Goal: Task Accomplishment & Management: Use online tool/utility

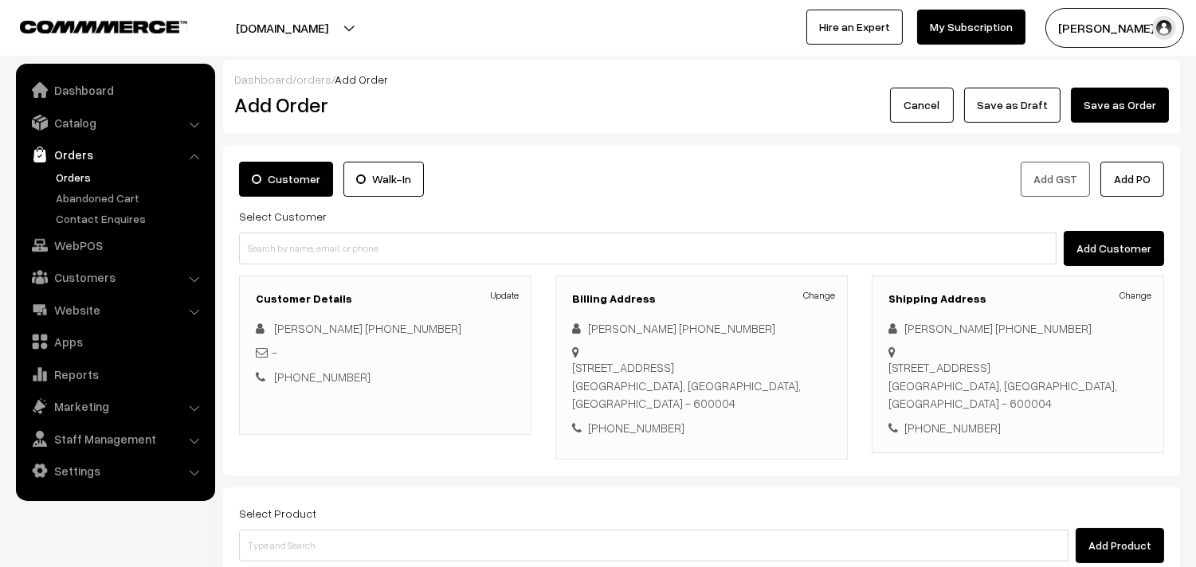
scroll to position [217, 0]
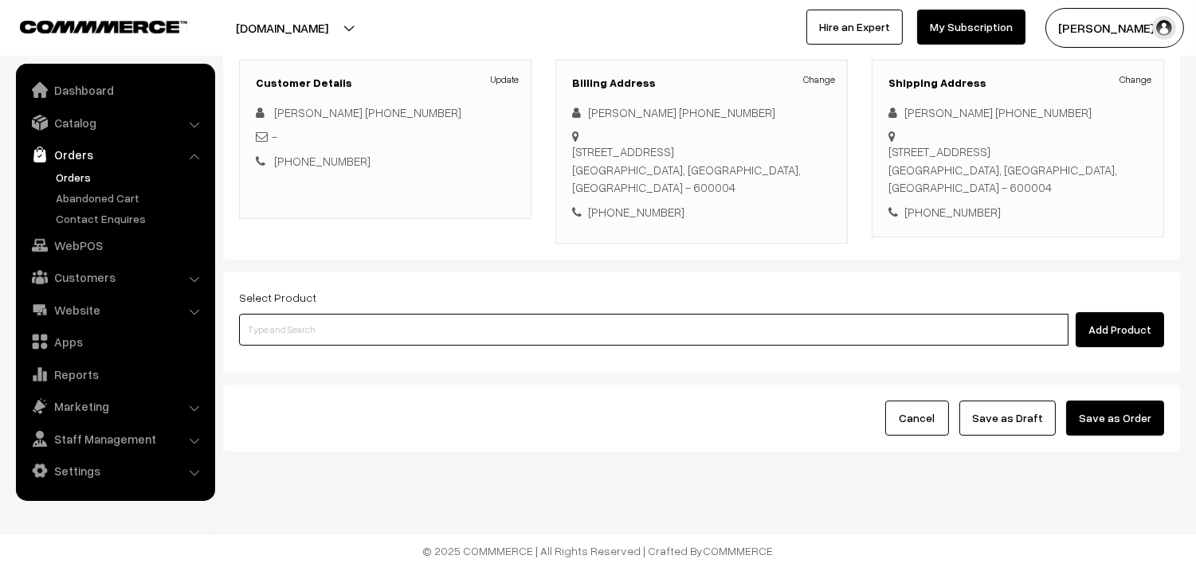
click at [467, 327] on input at bounding box center [653, 330] width 829 height 32
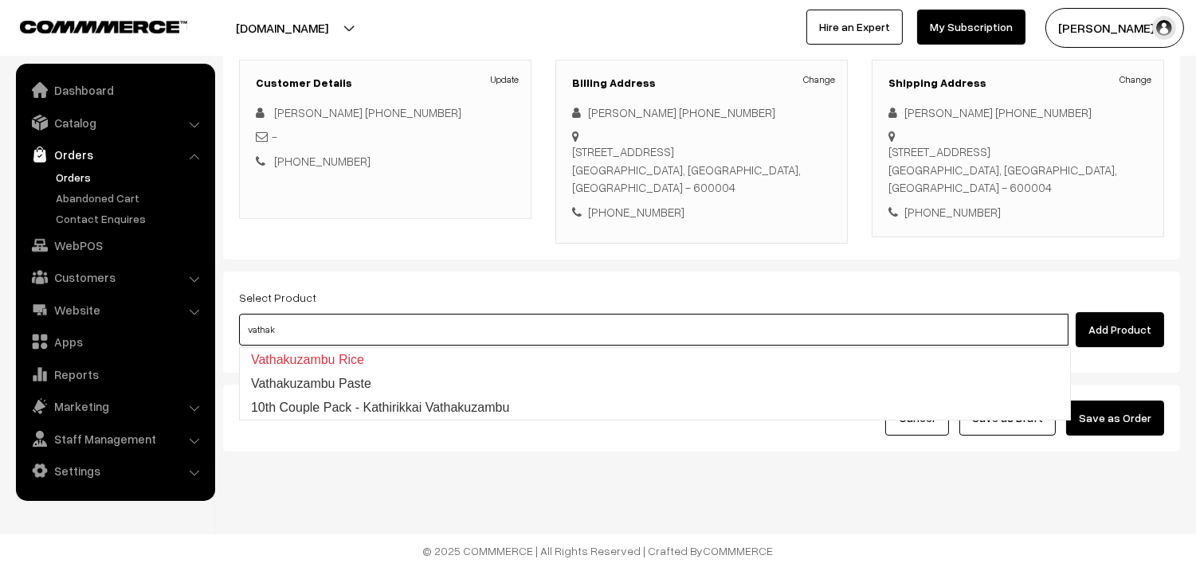
type input "10th Couple Pack - Kathirikkai Vathakuzambu"
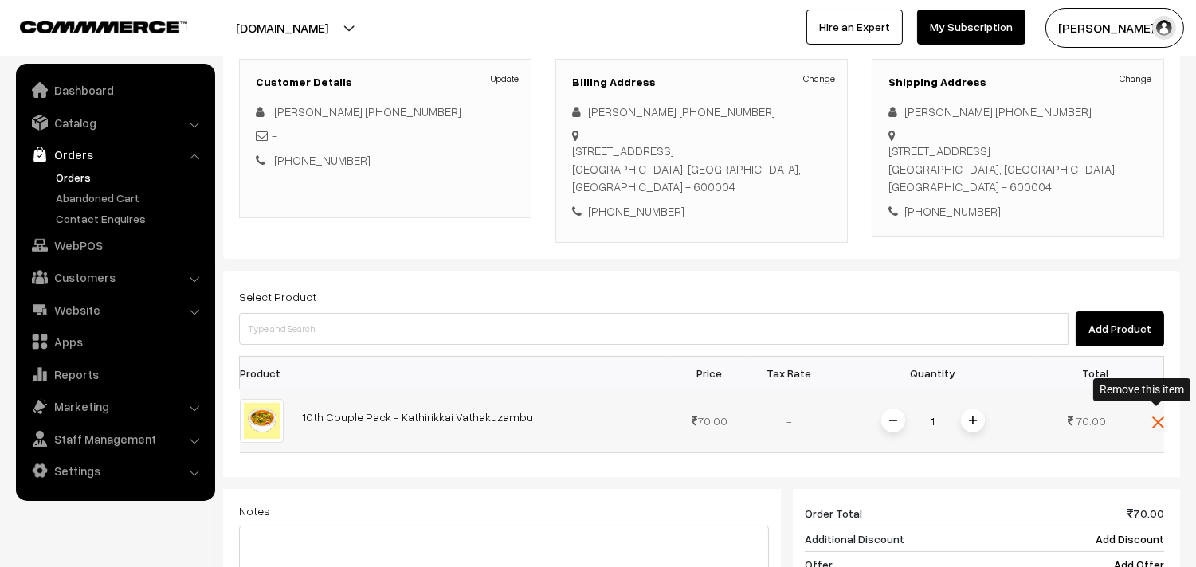
click at [1156, 417] on img at bounding box center [1158, 423] width 12 height 12
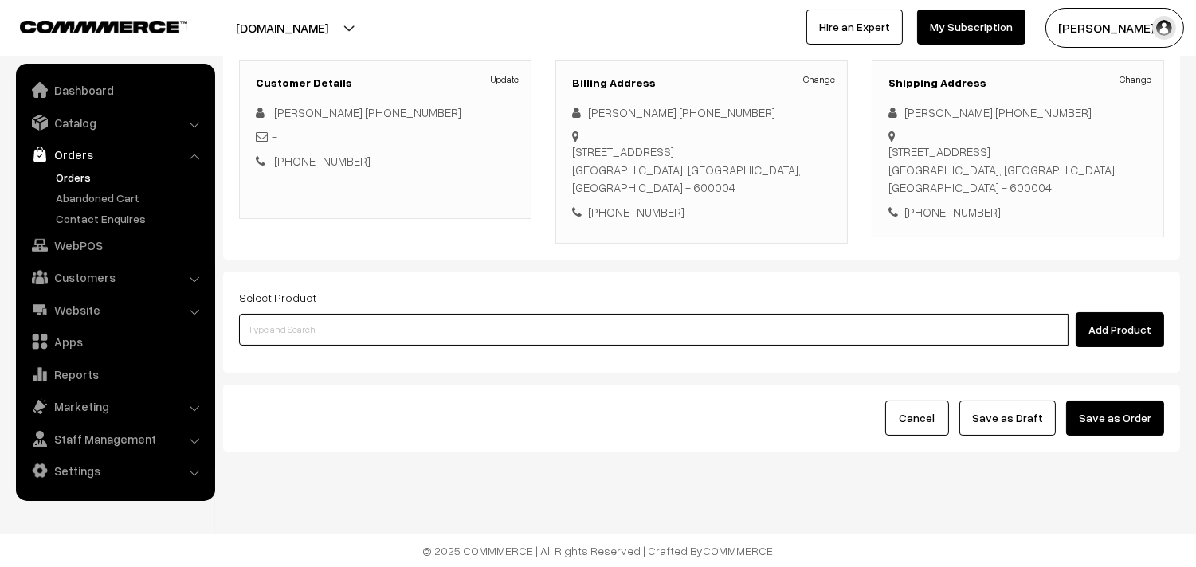
click at [901, 331] on input at bounding box center [653, 330] width 829 height 32
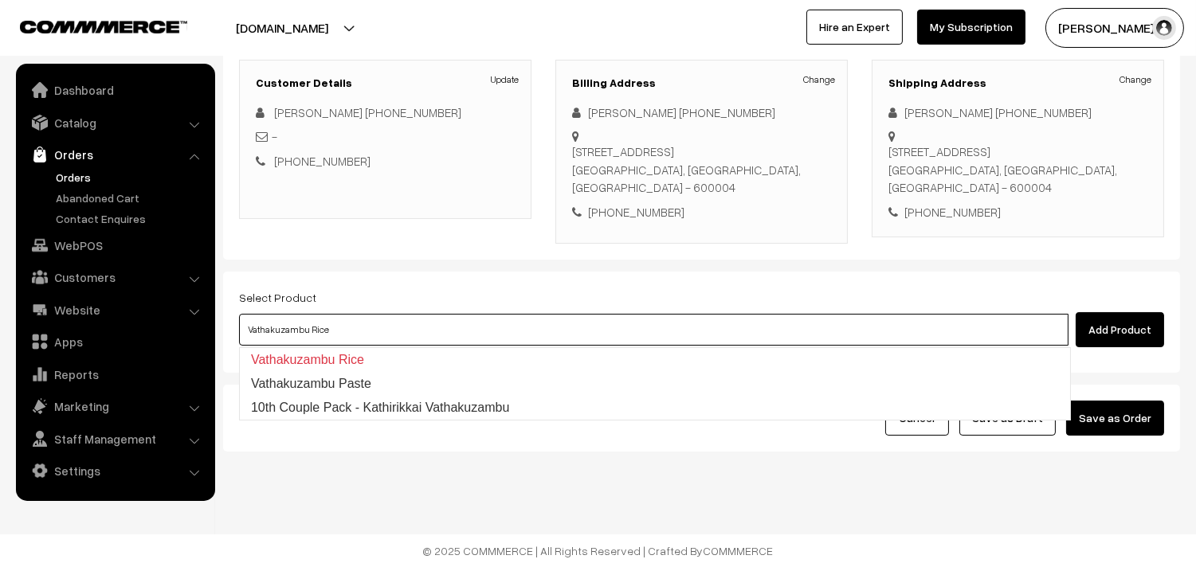
type input "Vathakuzambu Paste"
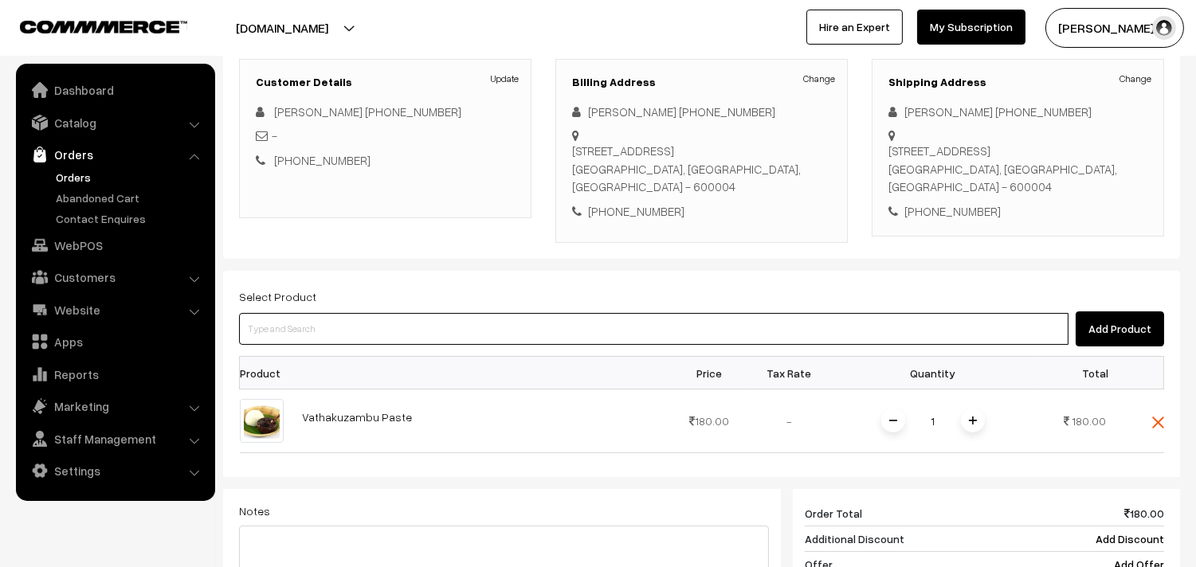
click at [901, 331] on input at bounding box center [653, 329] width 829 height 32
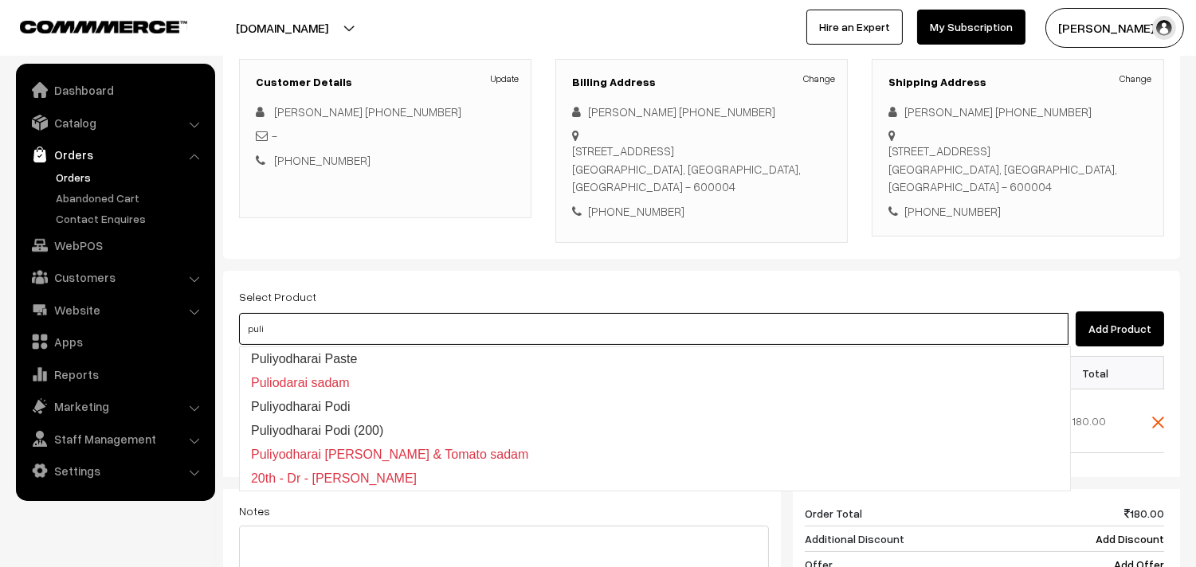
type input "Puliyodharai Paste"
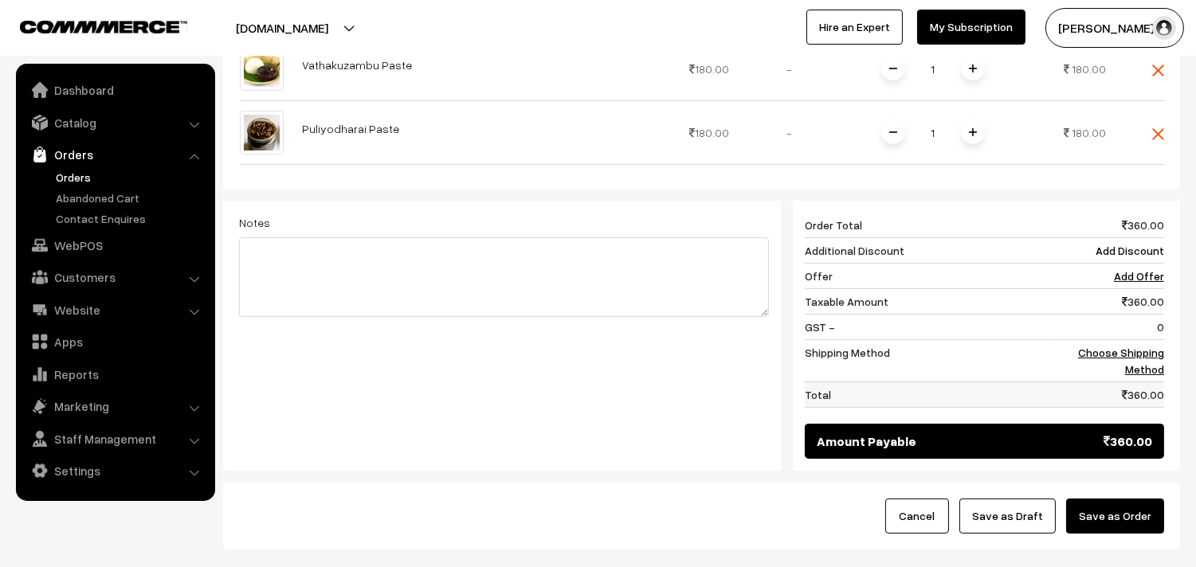
scroll to position [659, 0]
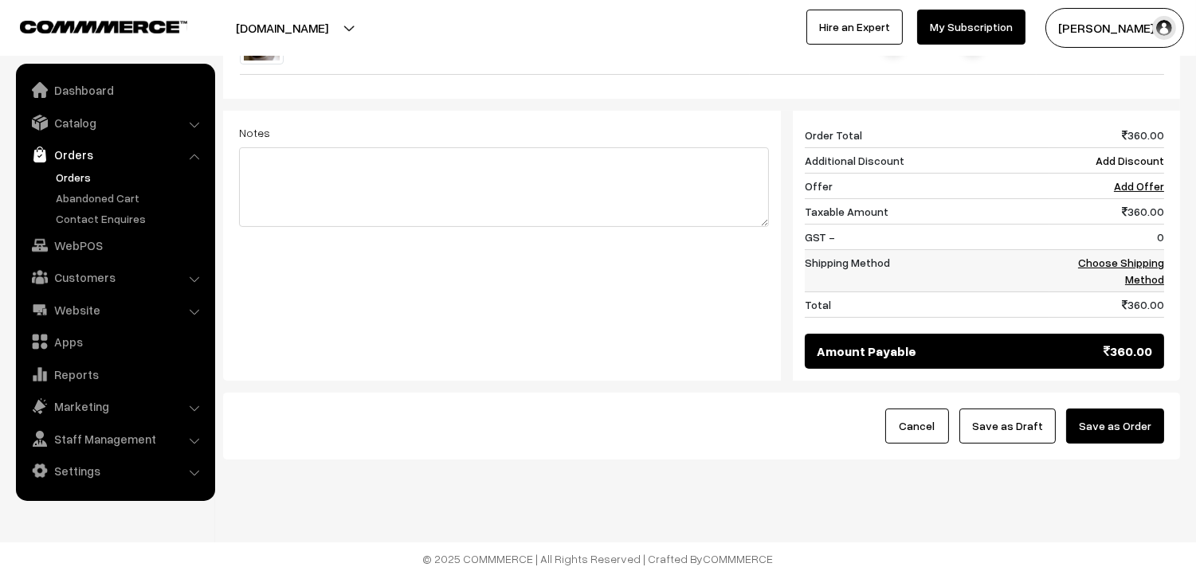
click at [1153, 273] on link "Choose Shipping Method" at bounding box center [1121, 271] width 86 height 30
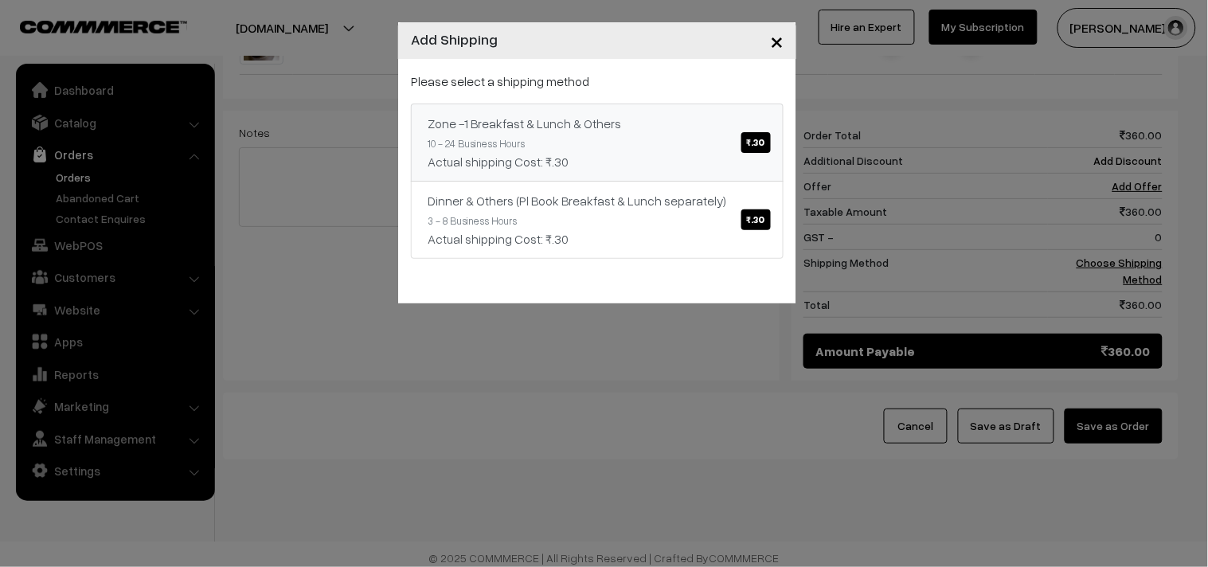
click at [725, 145] on link "Zone -1 Breakfast & Lunch & Others ₹.30 10 - 24 Business Hours Actual shipping …" at bounding box center [597, 143] width 373 height 78
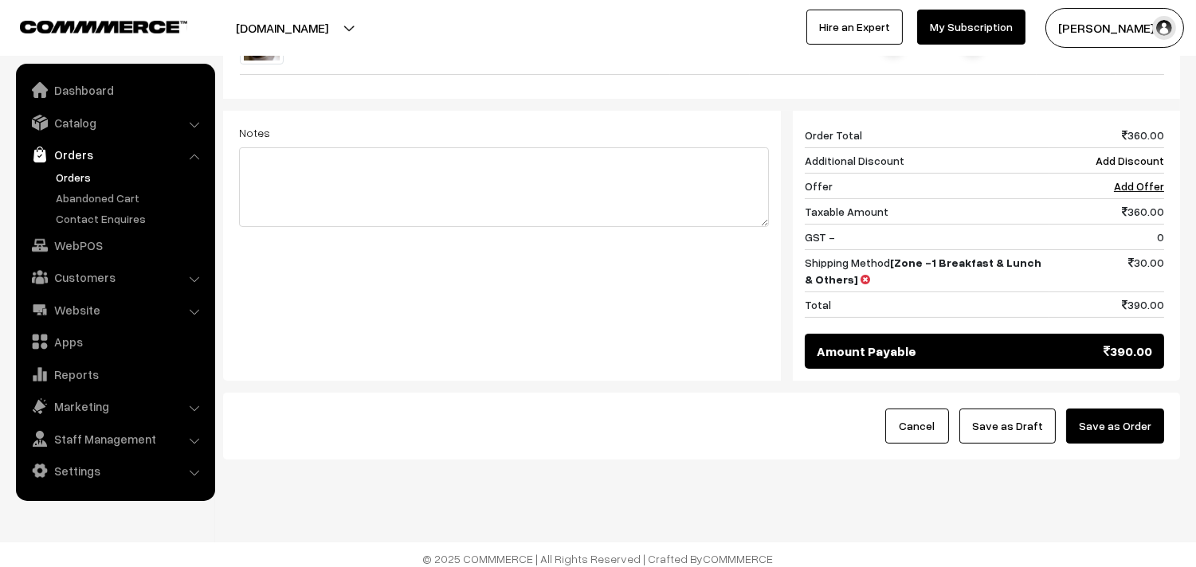
drag, startPoint x: 1137, startPoint y: 447, endPoint x: 1137, endPoint y: 435, distance: 11.9
click at [1137, 440] on div "Cancel Save as Draft Save as Order" at bounding box center [701, 426] width 957 height 67
click at [1136, 435] on button "Save as Order" at bounding box center [1115, 426] width 98 height 35
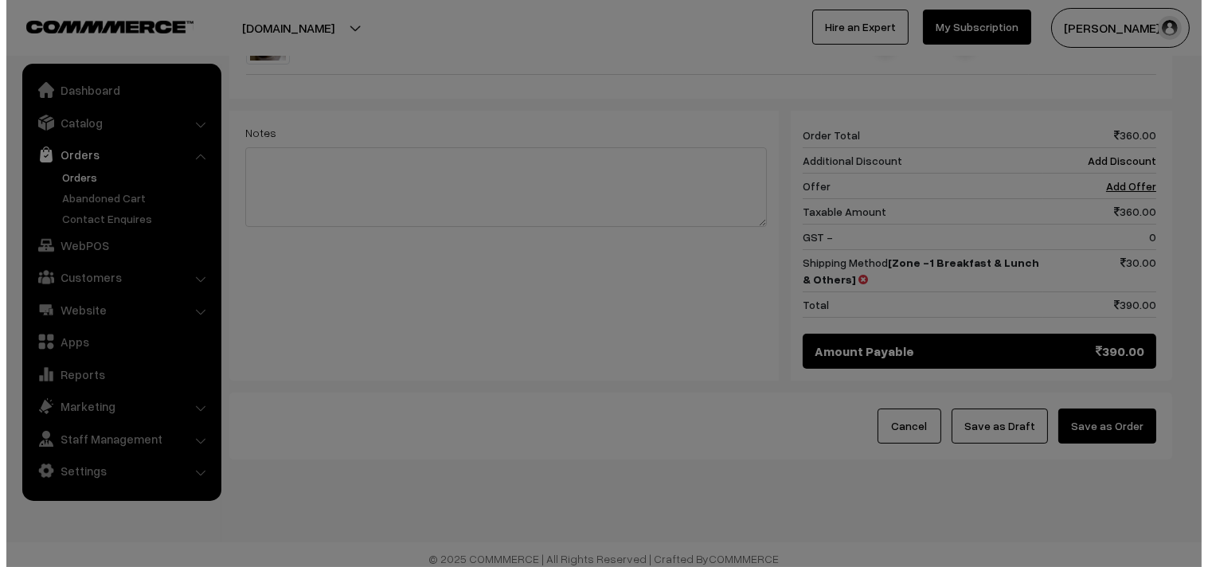
scroll to position [217, 0]
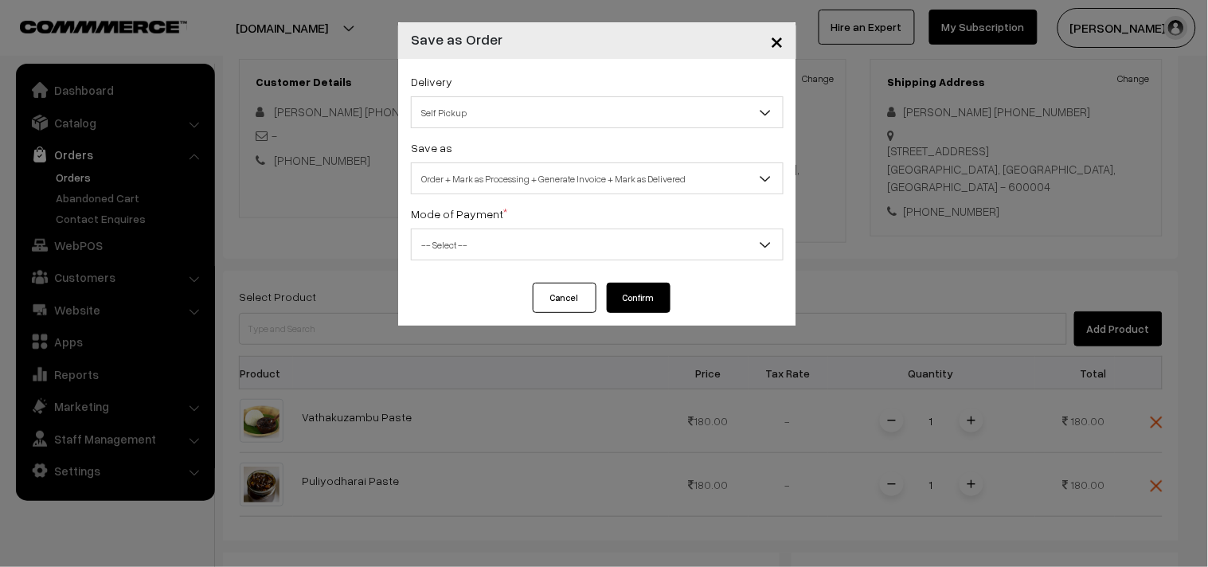
click at [591, 183] on span "Order + Mark as Processing + Generate Invoice + Mark as Delivered" at bounding box center [597, 179] width 371 height 28
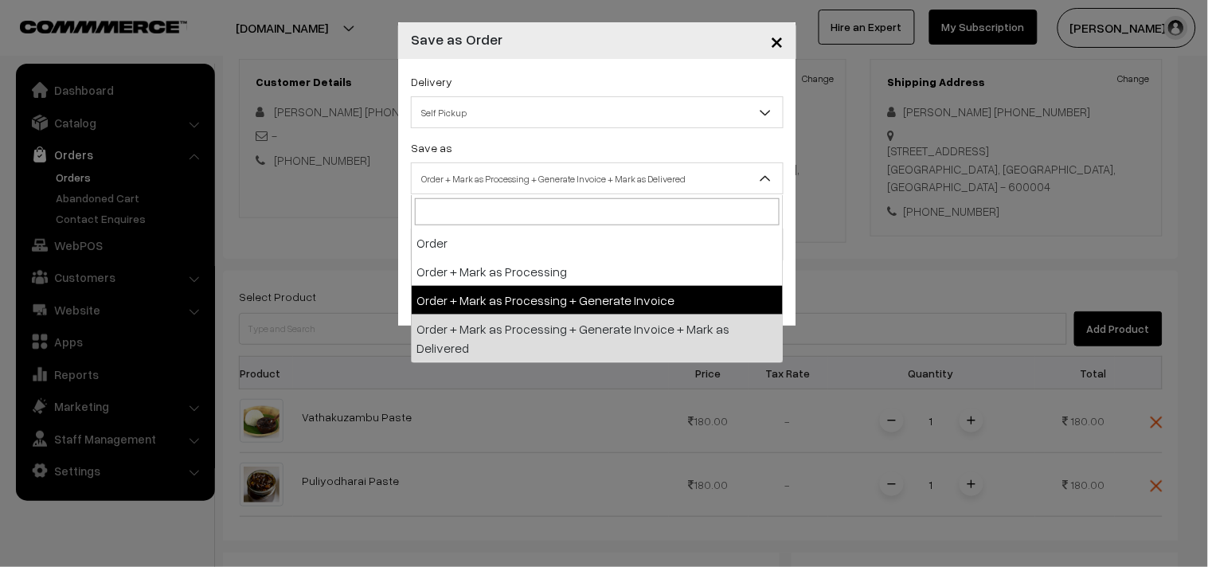
select select "3"
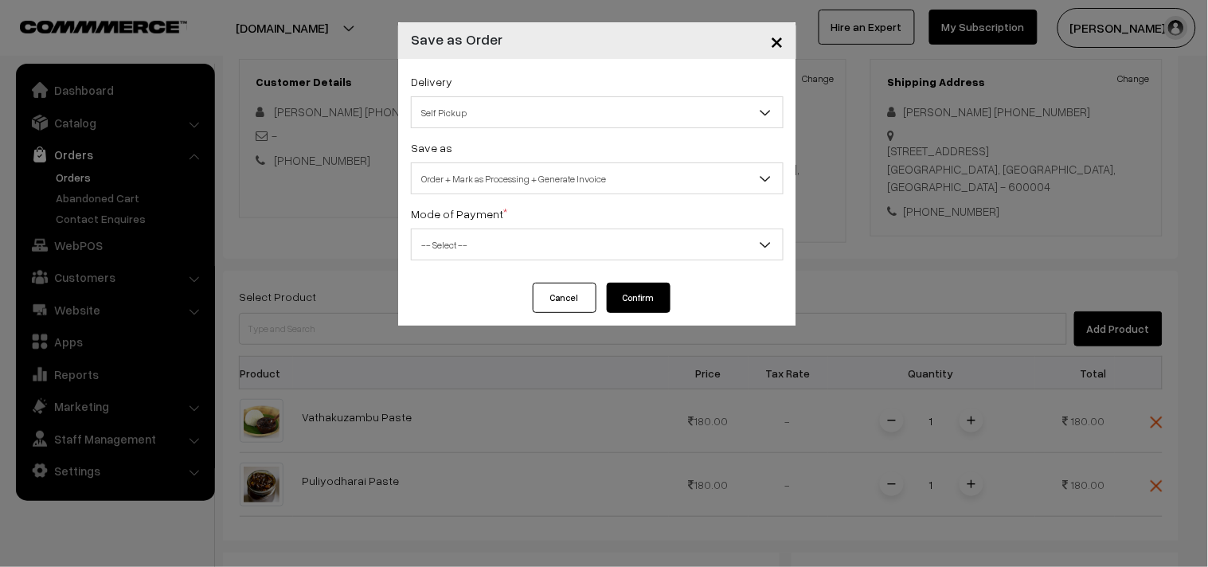
drag, startPoint x: 562, startPoint y: 245, endPoint x: 562, endPoint y: 236, distance: 9.6
click at [562, 244] on span "-- Select --" at bounding box center [597, 245] width 371 height 28
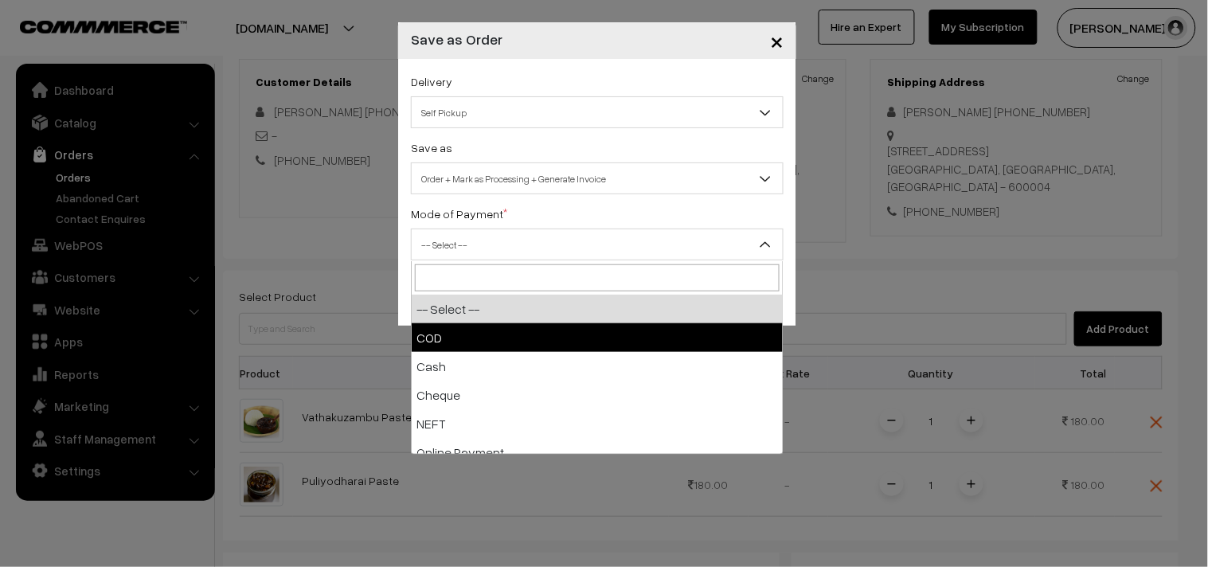
select select "1"
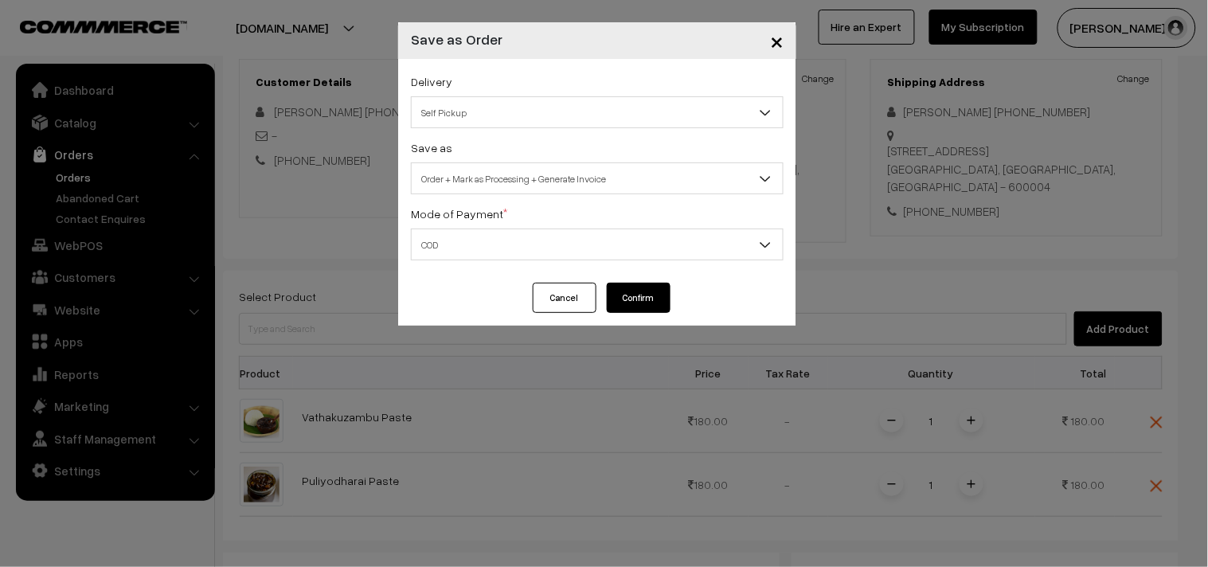
click at [649, 296] on button "Confirm" at bounding box center [639, 298] width 64 height 30
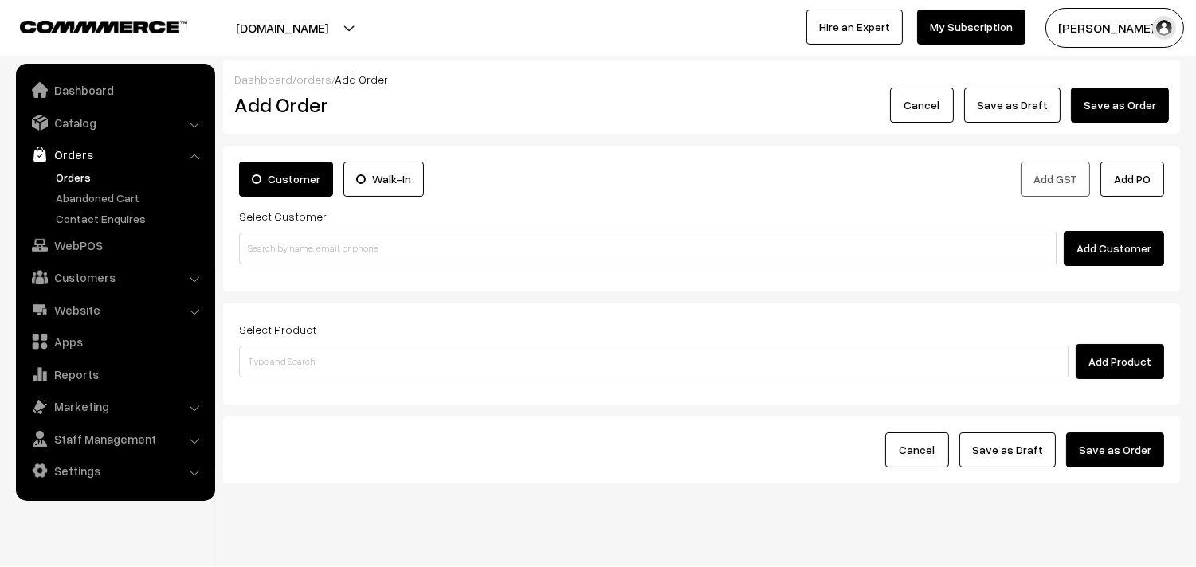
click at [85, 174] on link "Orders" at bounding box center [131, 177] width 158 height 17
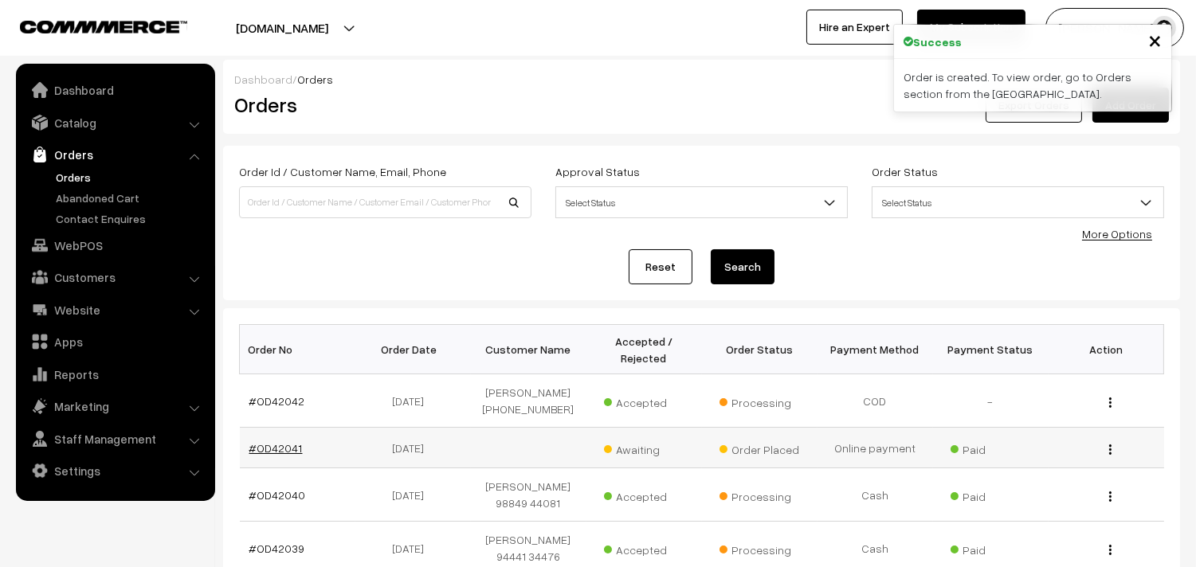
click at [276, 455] on link "#OD42041" at bounding box center [275, 448] width 53 height 14
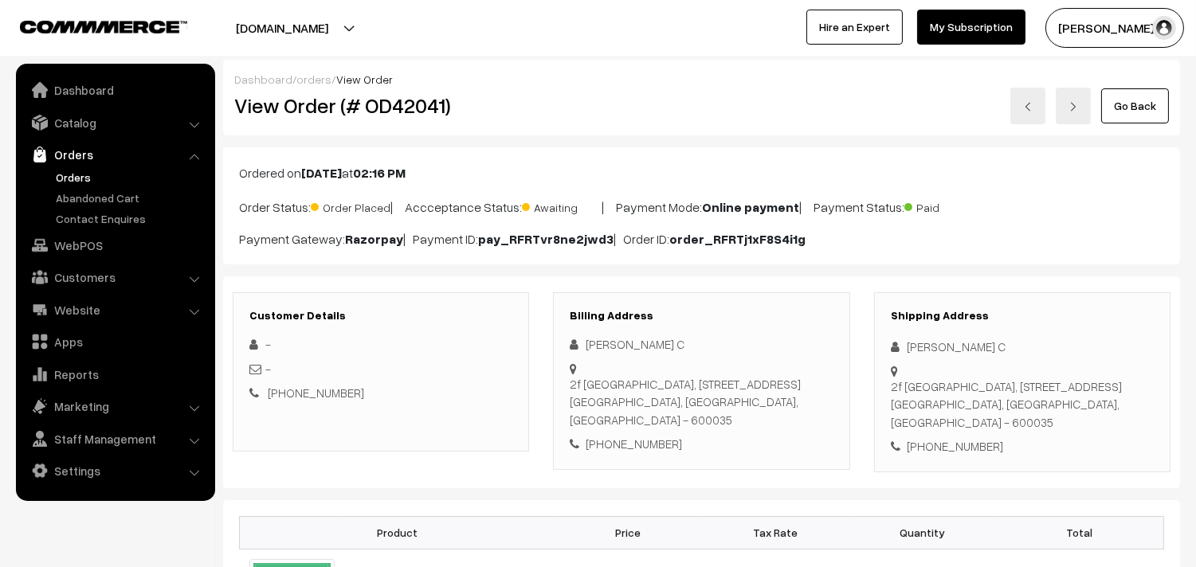
click at [652, 435] on div "[PHONE_NUMBER]" at bounding box center [701, 444] width 263 height 18
click at [652, 435] on div "+91 9952961650" at bounding box center [701, 444] width 263 height 18
copy div "9952961650"
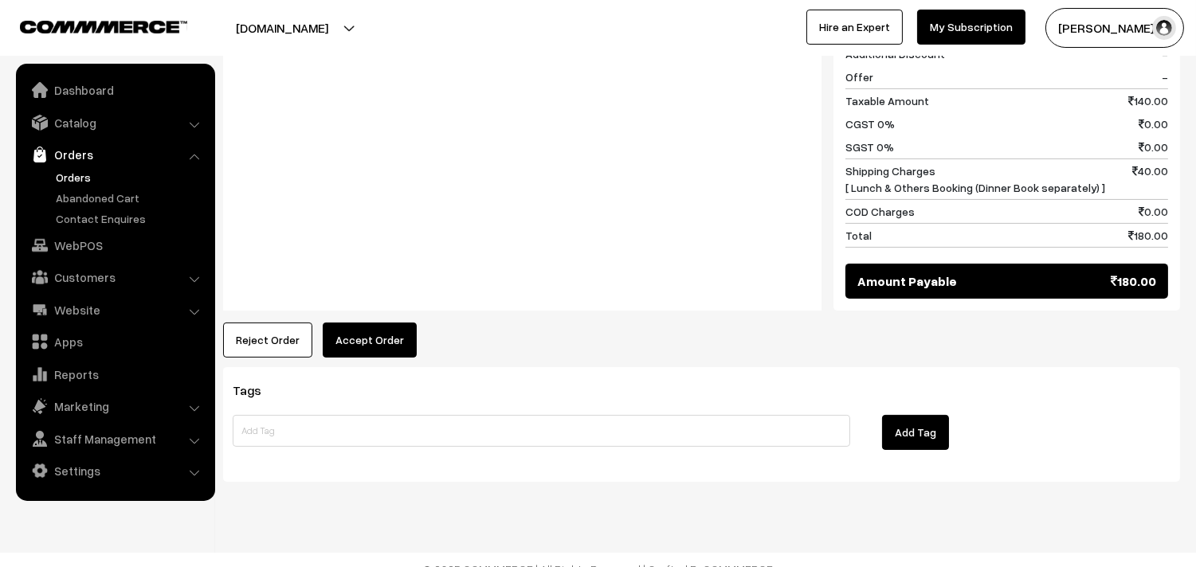
click at [367, 333] on button "Accept Order" at bounding box center [370, 340] width 94 height 35
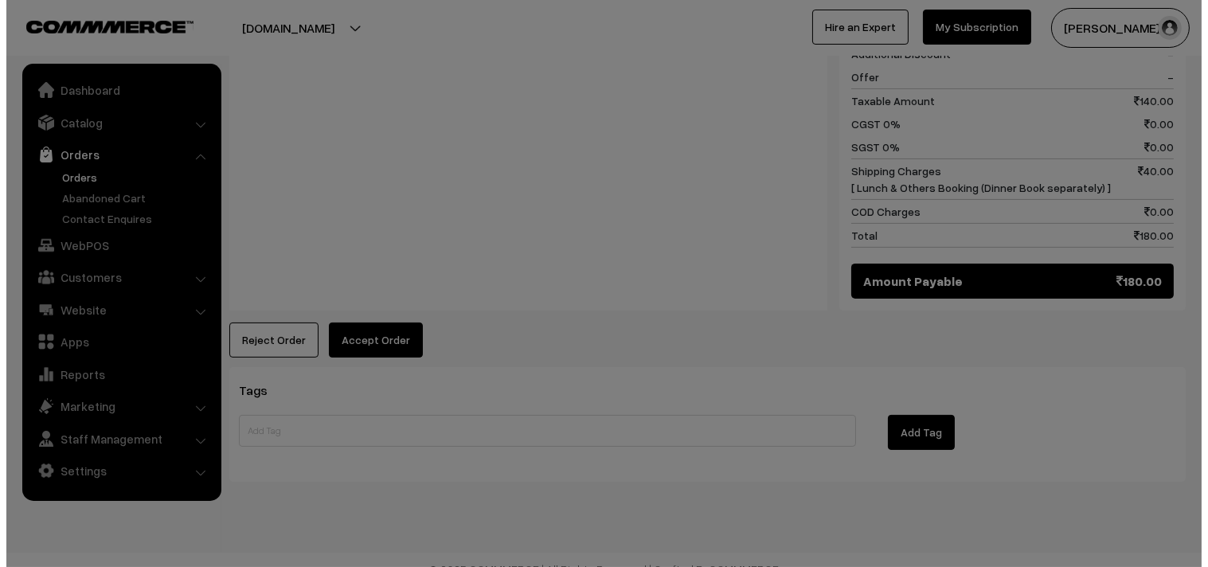
scroll to position [727, 0]
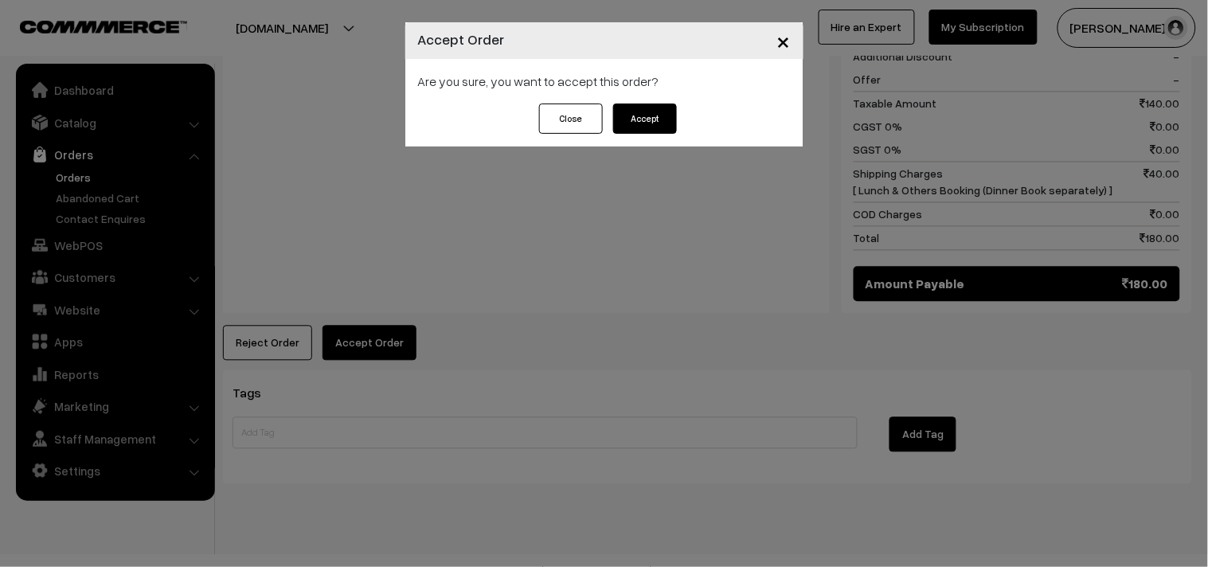
drag, startPoint x: 682, startPoint y: 114, endPoint x: 674, endPoint y: 123, distance: 12.4
click at [682, 113] on div "Close Accept" at bounding box center [604, 125] width 398 height 43
click at [647, 136] on div "Close Accept" at bounding box center [604, 125] width 398 height 43
drag, startPoint x: 640, startPoint y: 145, endPoint x: 648, endPoint y: 127, distance: 19.6
click at [642, 143] on div "Close Accept" at bounding box center [604, 125] width 398 height 43
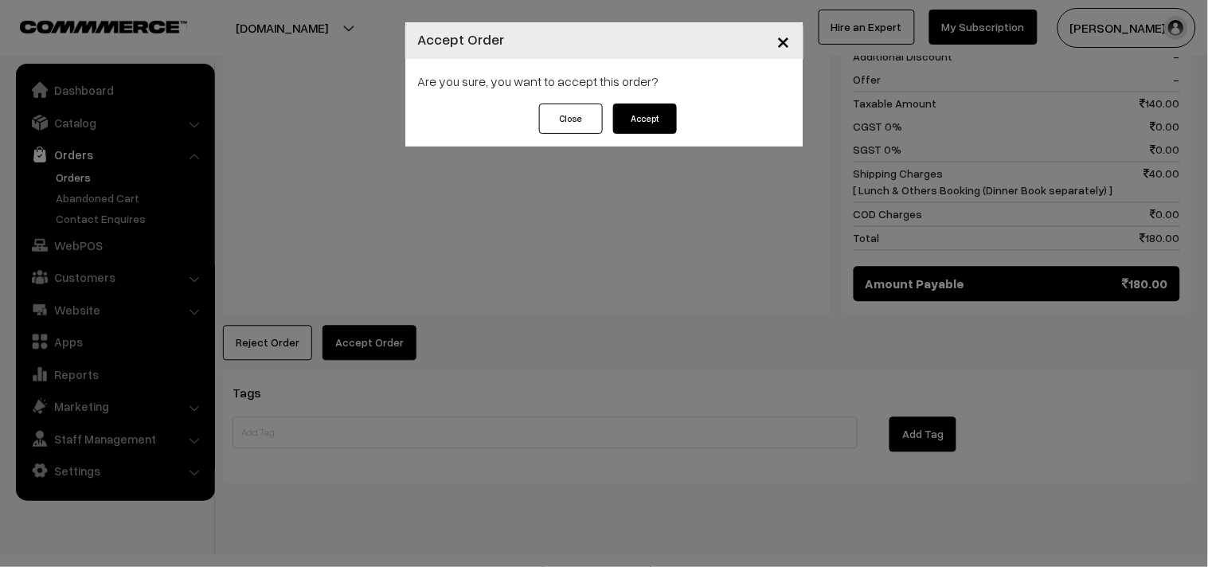
drag, startPoint x: 648, startPoint y: 127, endPoint x: 653, endPoint y: 147, distance: 19.7
click at [649, 126] on button "Accept" at bounding box center [645, 119] width 64 height 30
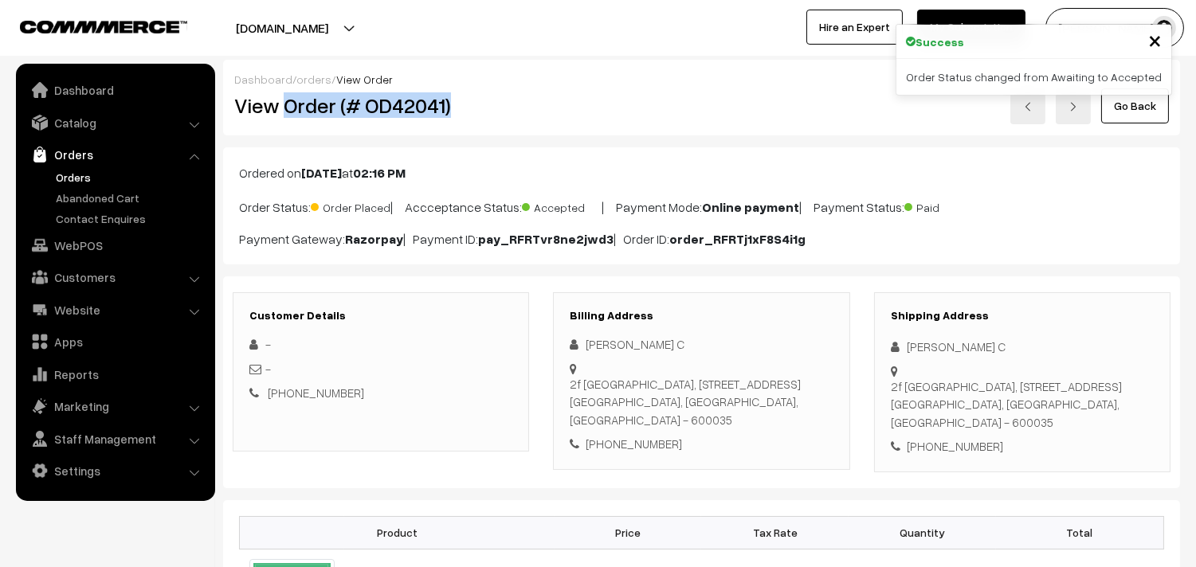
drag, startPoint x: 285, startPoint y: 108, endPoint x: 505, endPoint y: 99, distance: 220.1
click at [508, 102] on h2 "View Order (# OD42041)" at bounding box center [382, 105] width 296 height 25
copy h2 "Order (# OD42041)"
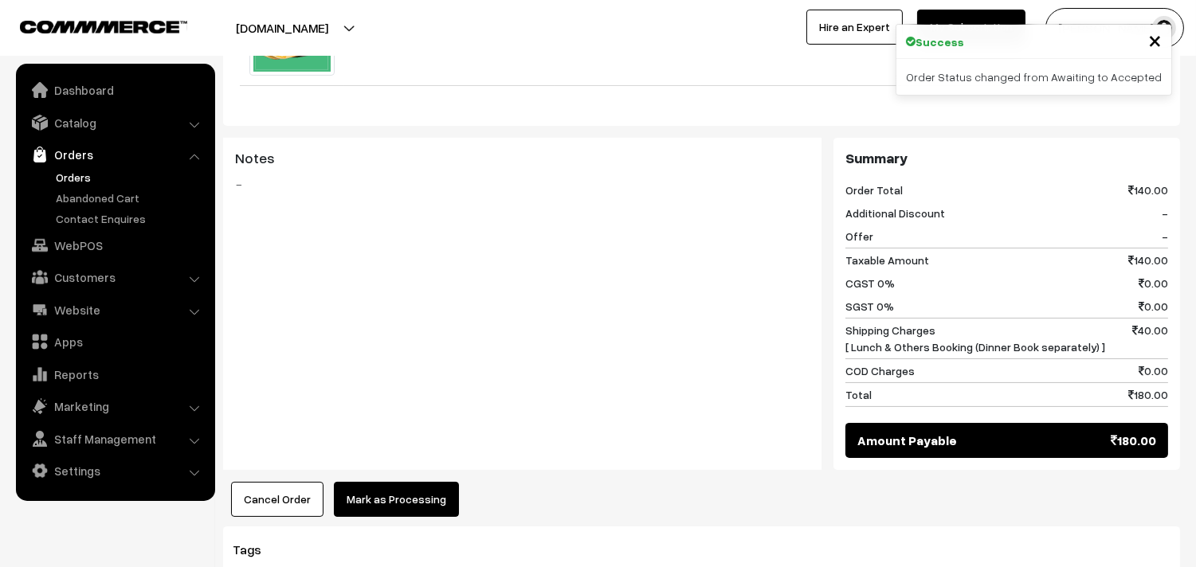
scroll to position [619, 0]
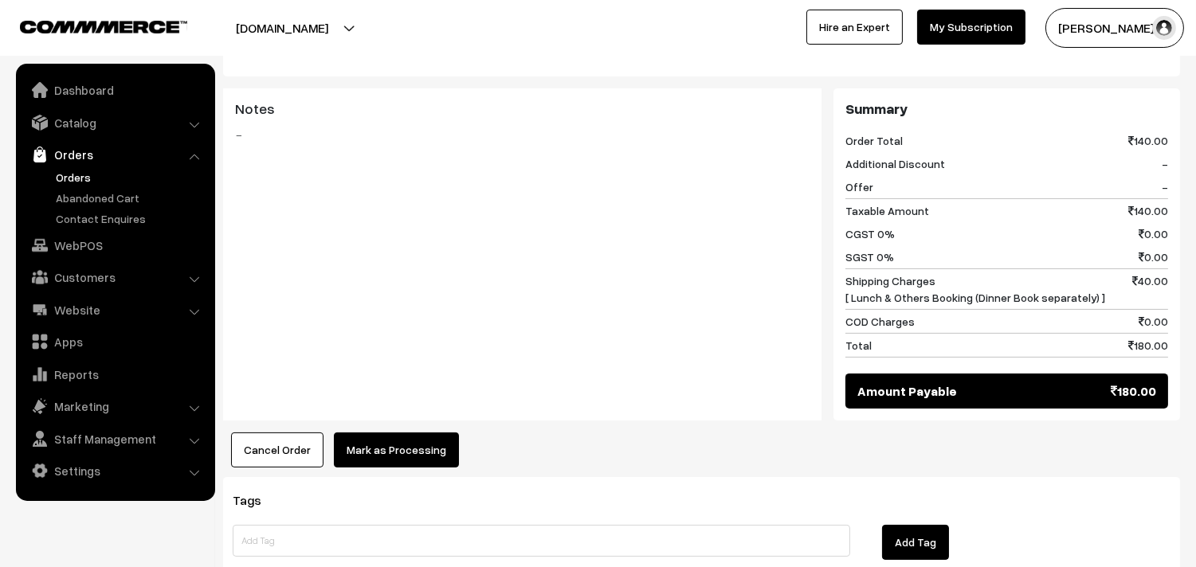
click at [381, 433] on button "Mark as Processing" at bounding box center [396, 450] width 125 height 35
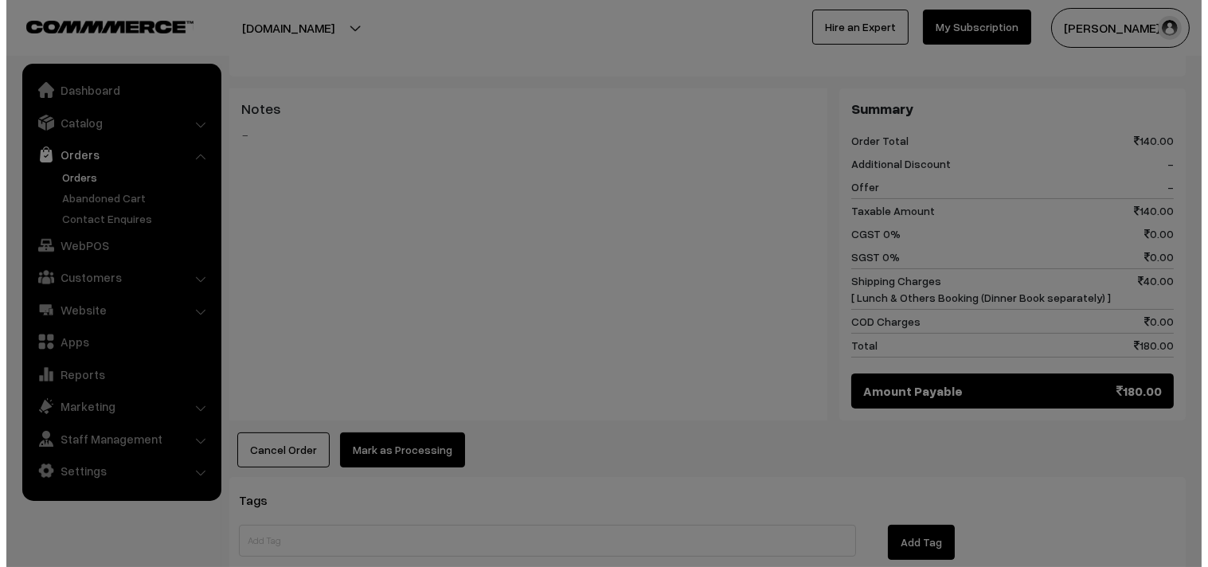
scroll to position [616, 0]
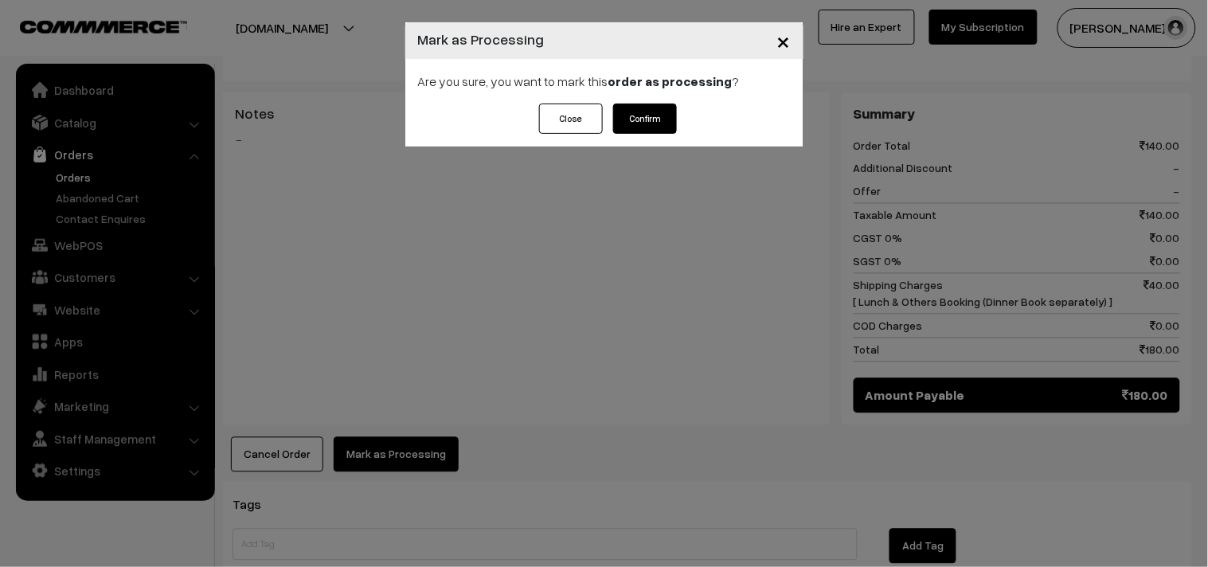
click at [667, 112] on button "Confirm" at bounding box center [645, 119] width 64 height 30
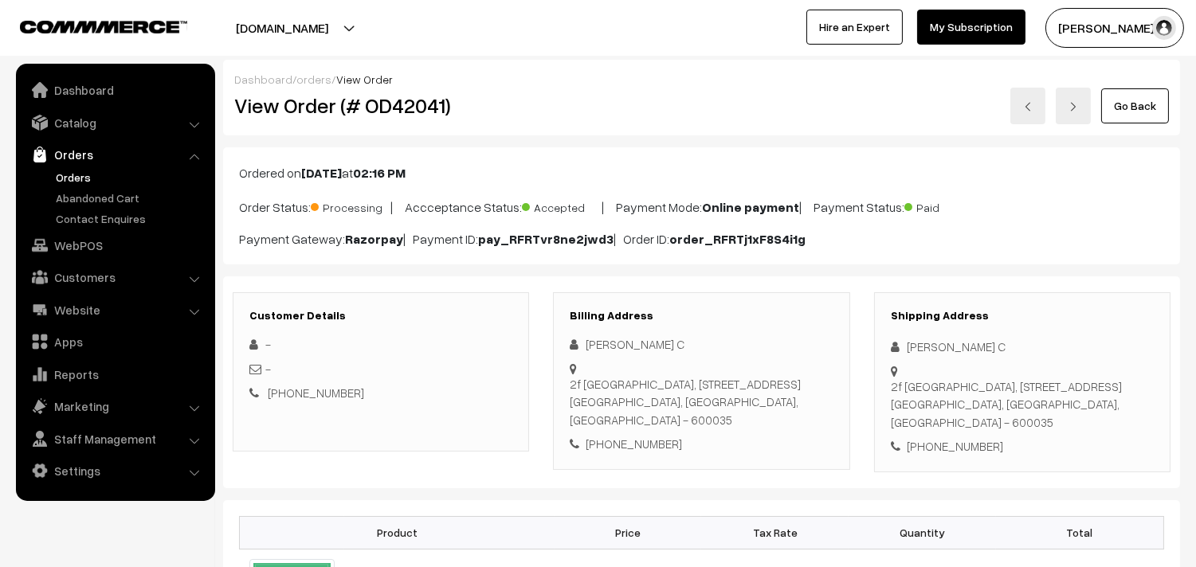
click at [640, 415] on div "[PERSON_NAME] C [STREET_ADDRESS] [PHONE_NUMBER]" at bounding box center [701, 394] width 263 height 118
drag, startPoint x: 640, startPoint y: 415, endPoint x: 643, endPoint y: 425, distance: 10.6
click at [643, 415] on div "[PERSON_NAME] C [STREET_ADDRESS] [PHONE_NUMBER]" at bounding box center [701, 394] width 263 height 118
click at [642, 435] on div "[PHONE_NUMBER]" at bounding box center [701, 444] width 263 height 18
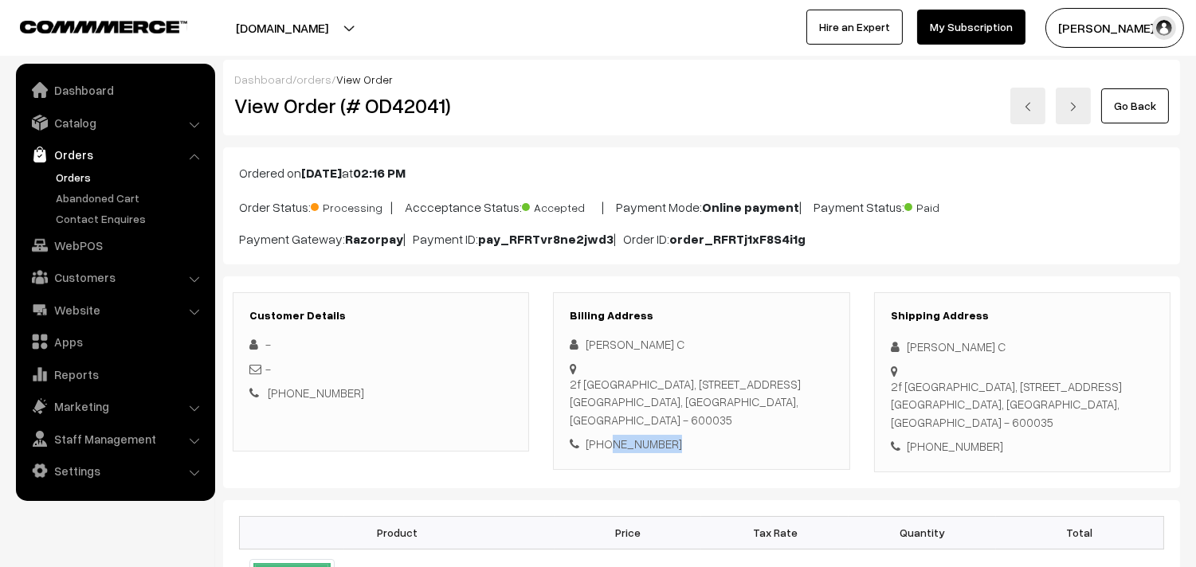
copy div "9952961650"
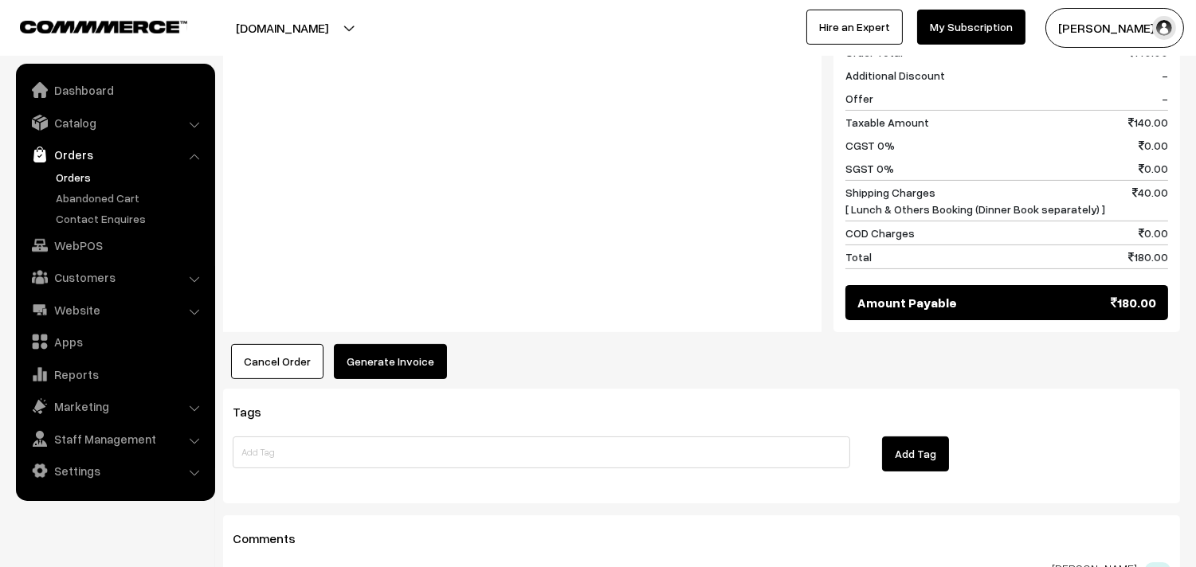
click at [401, 344] on button "Generate Invoice" at bounding box center [390, 361] width 113 height 35
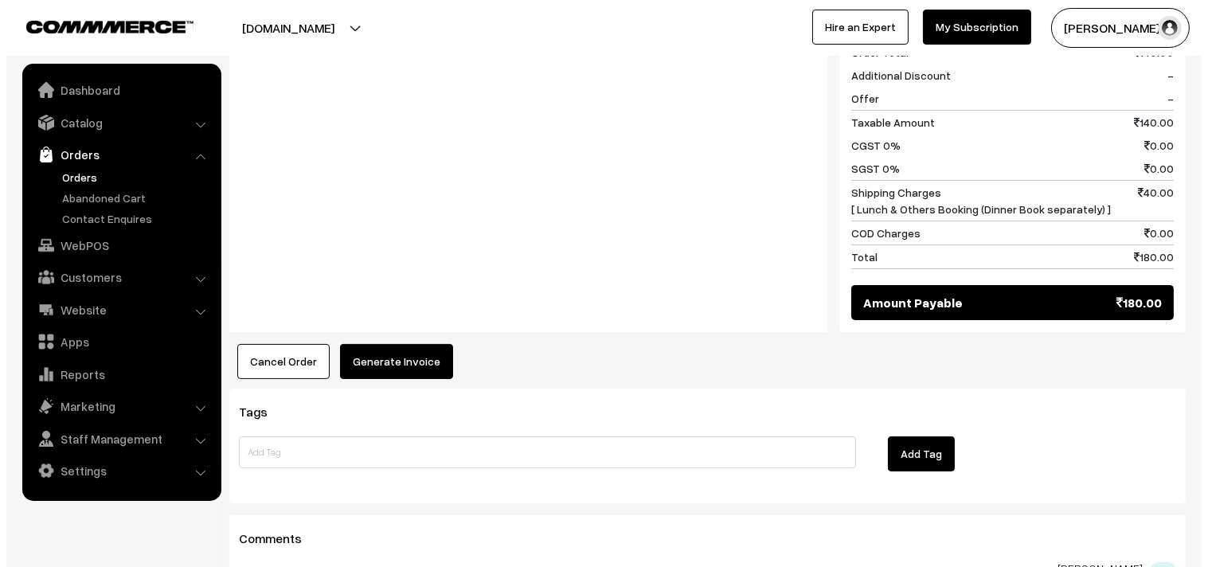
scroll to position [706, 0]
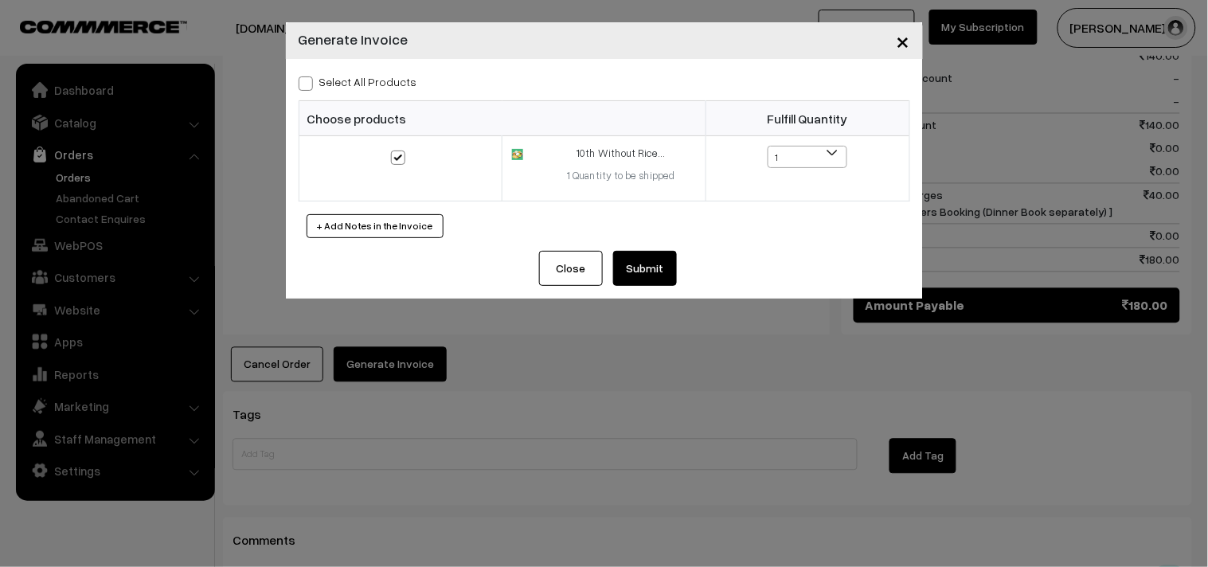
click at [641, 269] on button "Submit" at bounding box center [645, 268] width 64 height 35
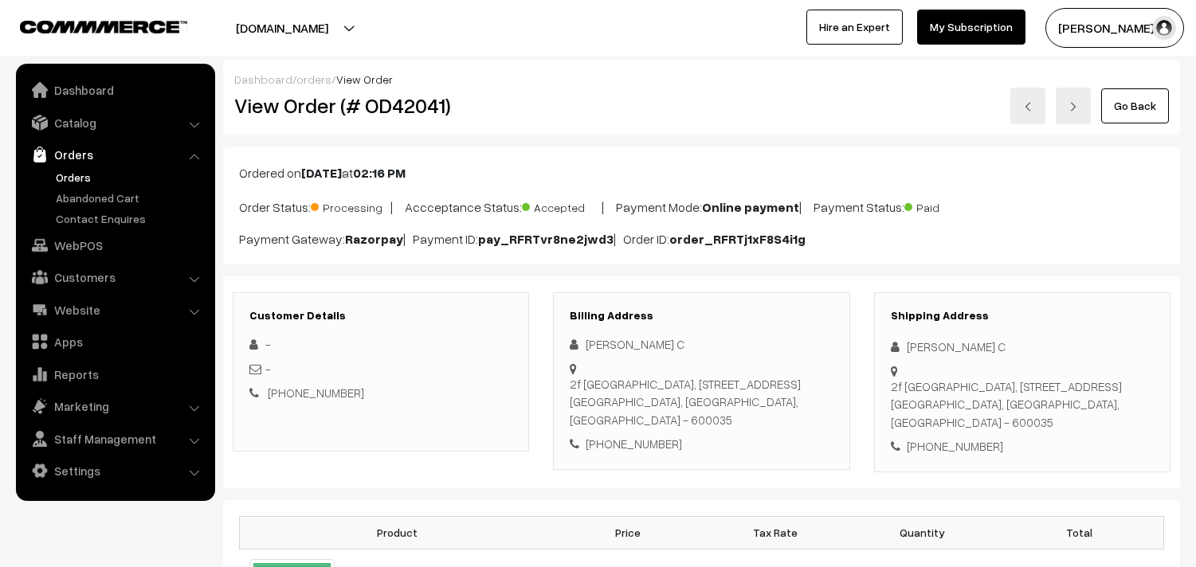
scroll to position [709, 0]
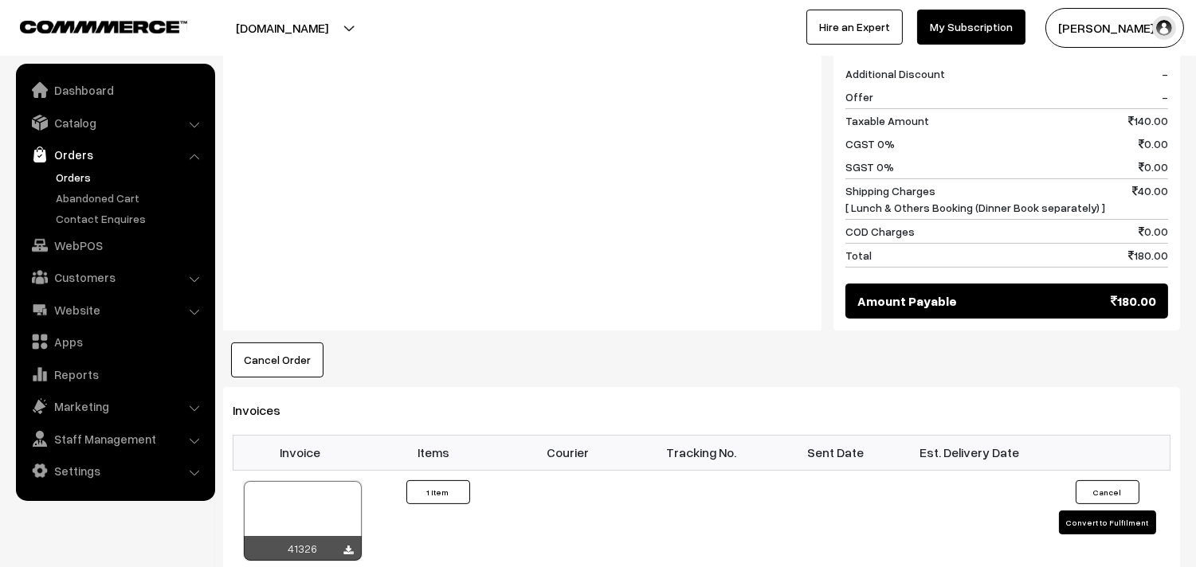
click at [284, 481] on div at bounding box center [303, 521] width 118 height 80
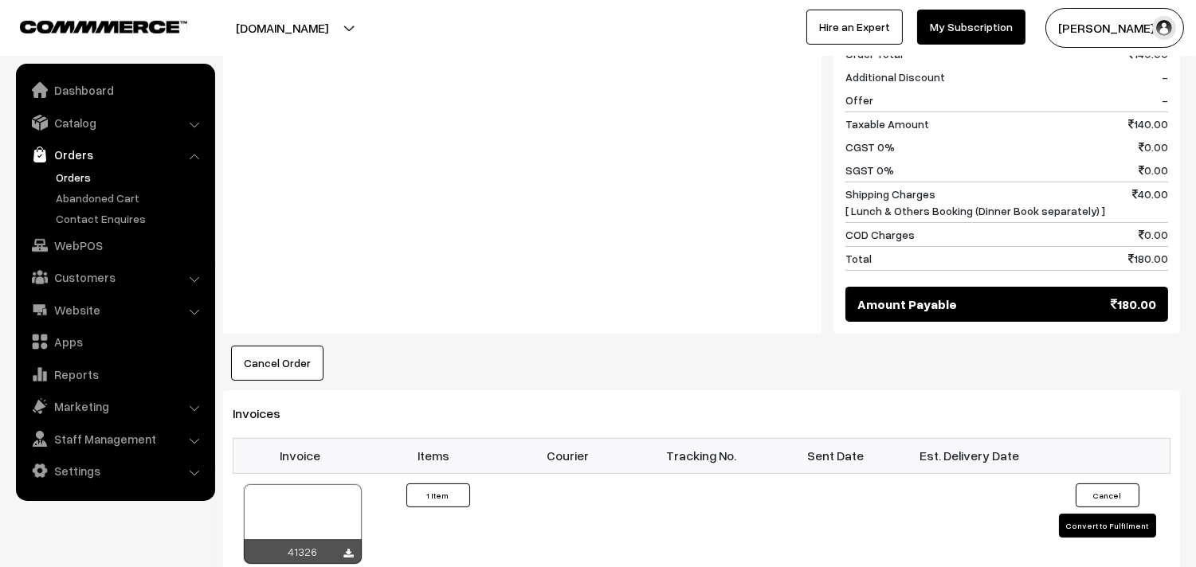
click at [80, 175] on link "Orders" at bounding box center [131, 177] width 158 height 17
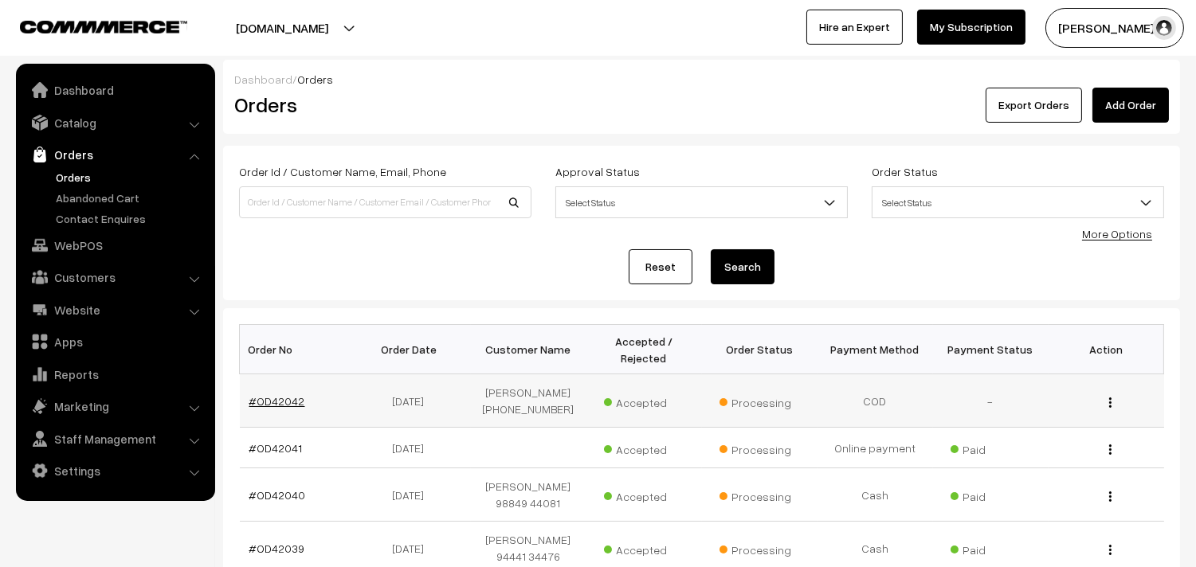
click at [285, 396] on link "#OD42042" at bounding box center [277, 401] width 56 height 14
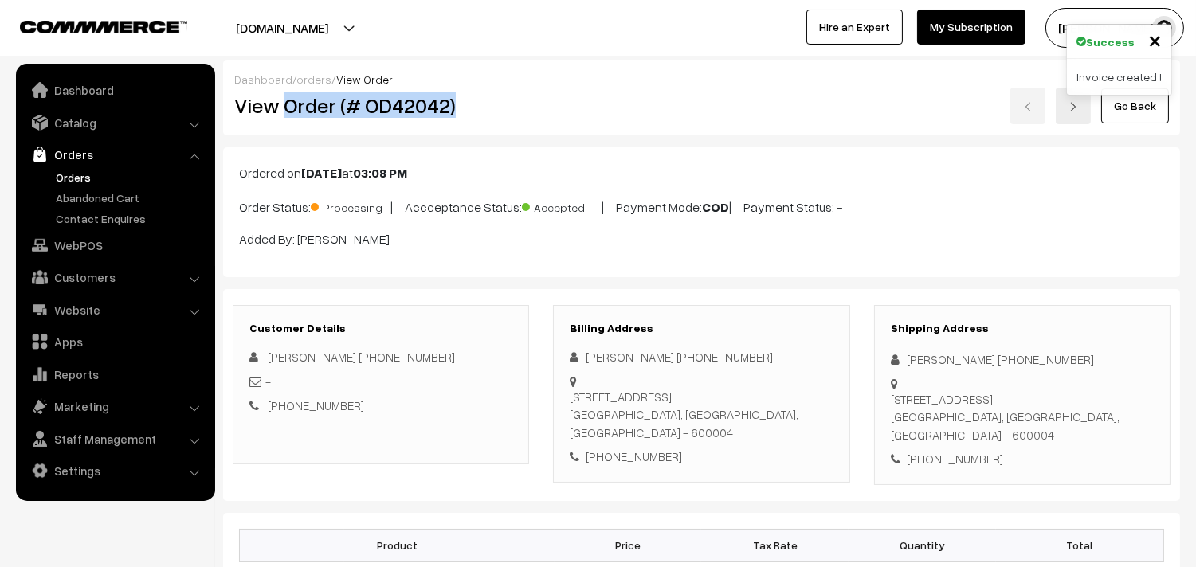
drag, startPoint x: 448, startPoint y: 120, endPoint x: 502, endPoint y: 115, distance: 54.5
click at [502, 116] on h2 "View Order (# OD42042)" at bounding box center [382, 105] width 296 height 25
copy h2 "Order (# OD42042)"
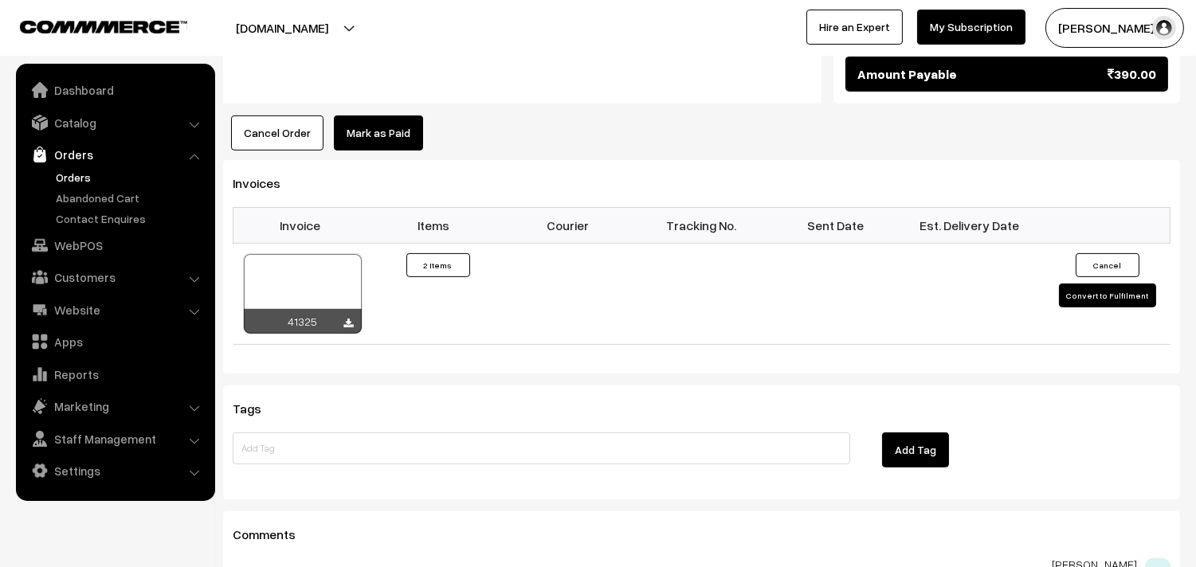
scroll to position [1150, 0]
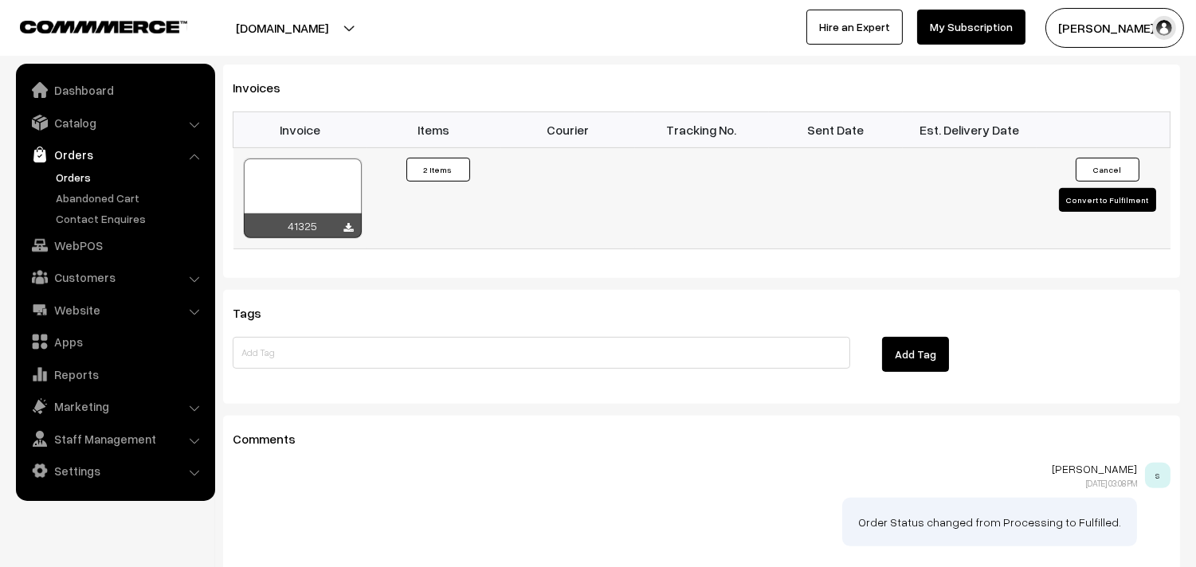
click at [307, 197] on div at bounding box center [303, 199] width 118 height 80
click at [86, 276] on link "Customers" at bounding box center [115, 277] width 190 height 29
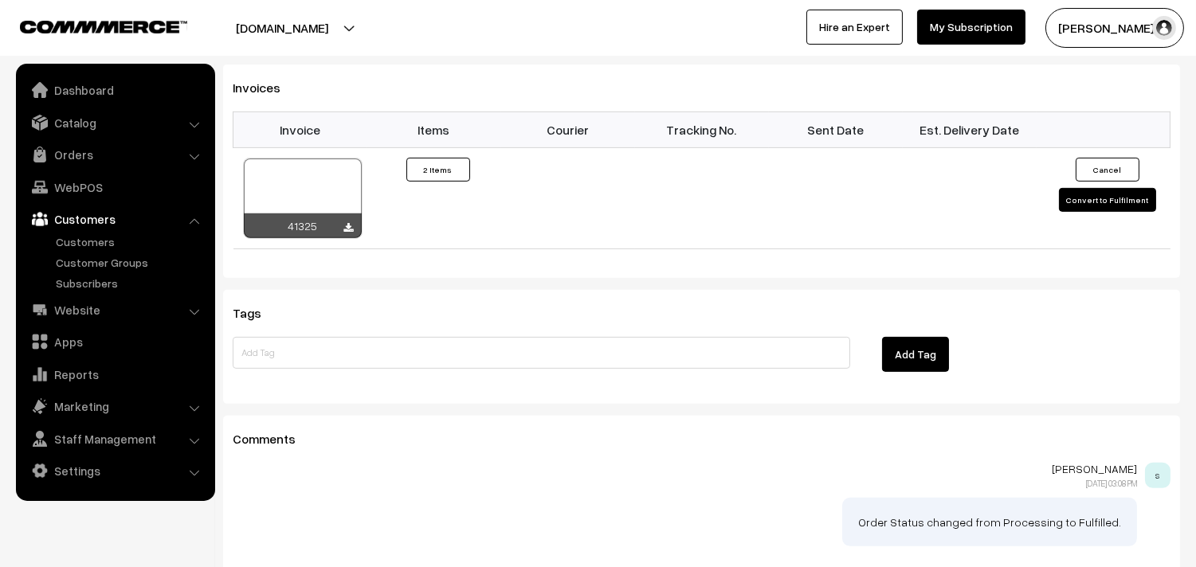
click at [119, 232] on link "Customers" at bounding box center [115, 219] width 190 height 29
click at [93, 237] on link "Customers" at bounding box center [131, 241] width 158 height 17
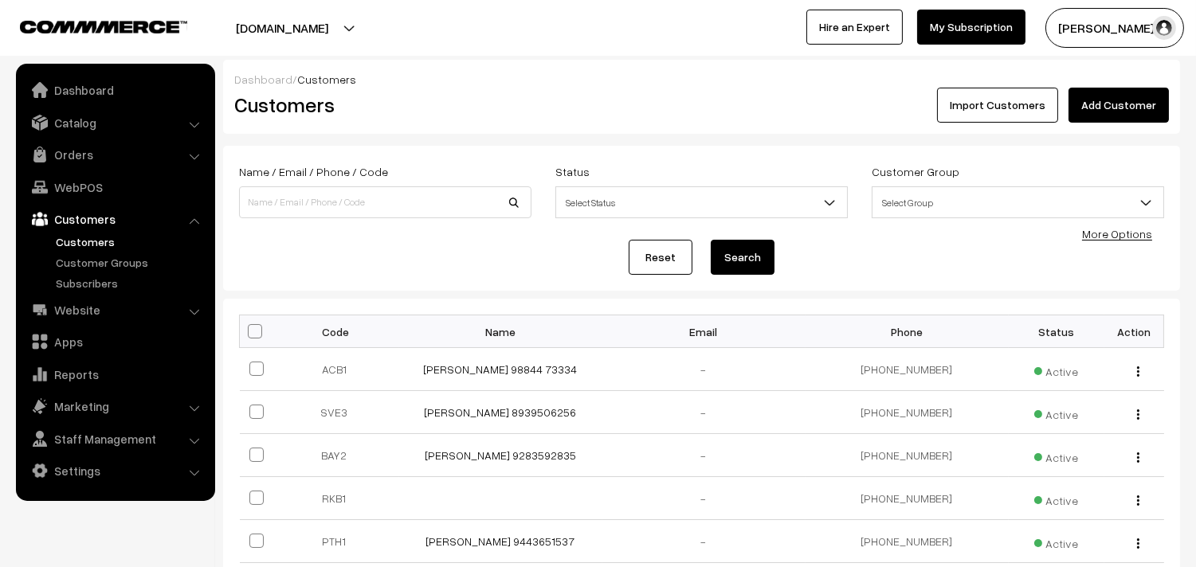
click at [1132, 96] on link "Add Customer" at bounding box center [1118, 105] width 100 height 35
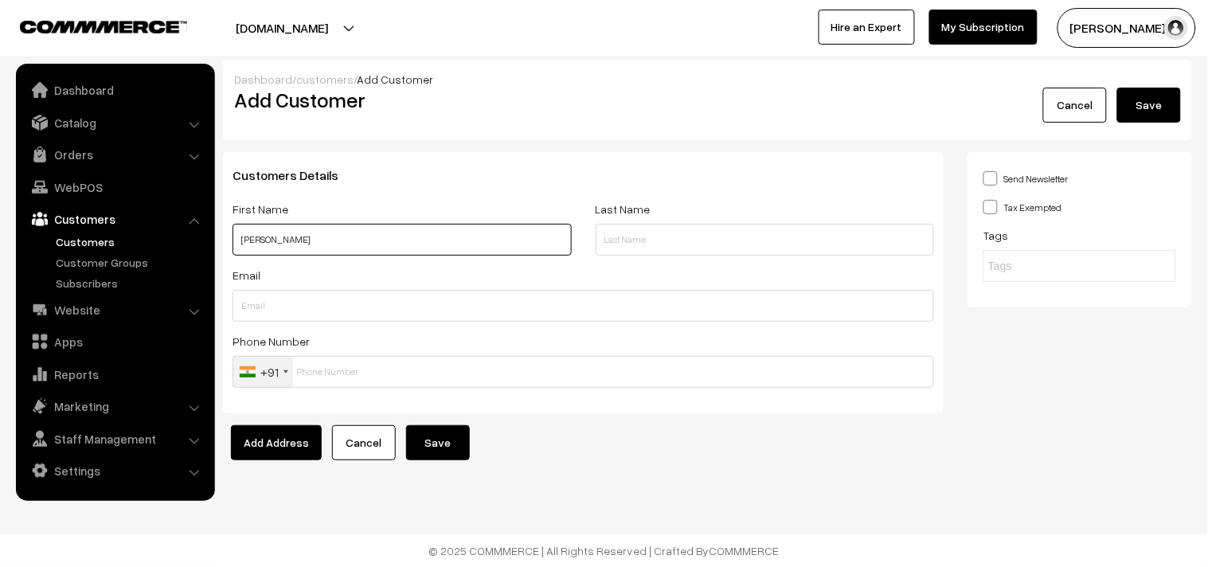
paste input "98409 14776"
type input "Anuradha 98409 14776"
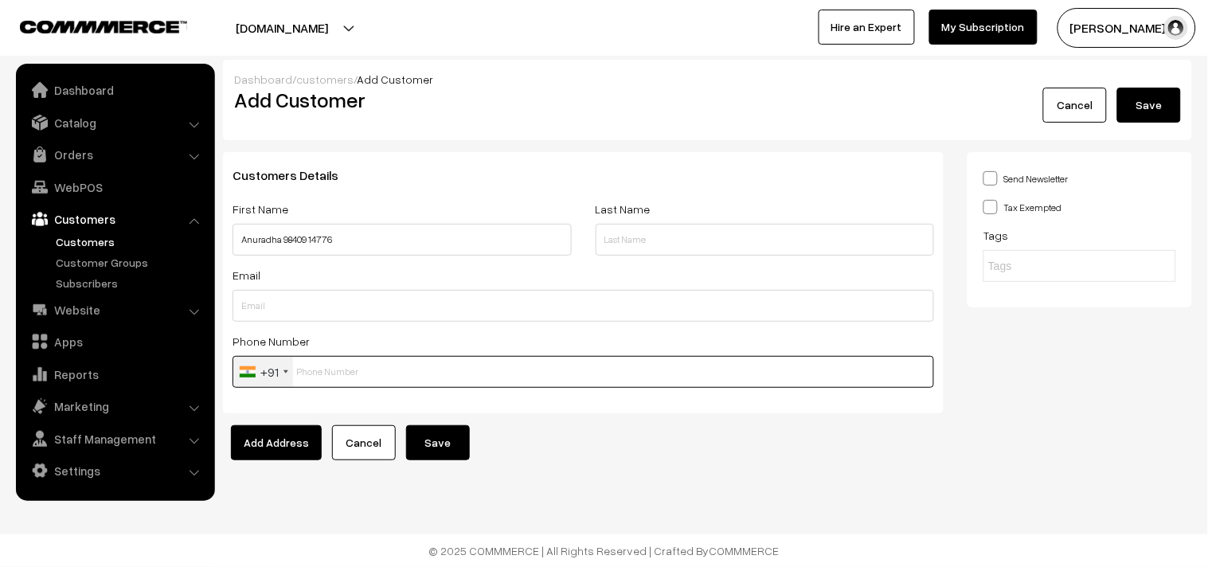
click at [331, 362] on input "text" at bounding box center [584, 372] width 702 height 32
paste input "98409 1477"
click at [328, 365] on input "98409 1477" at bounding box center [584, 372] width 702 height 32
type input "9840914776"
click at [432, 446] on button "Save" at bounding box center [438, 442] width 64 height 35
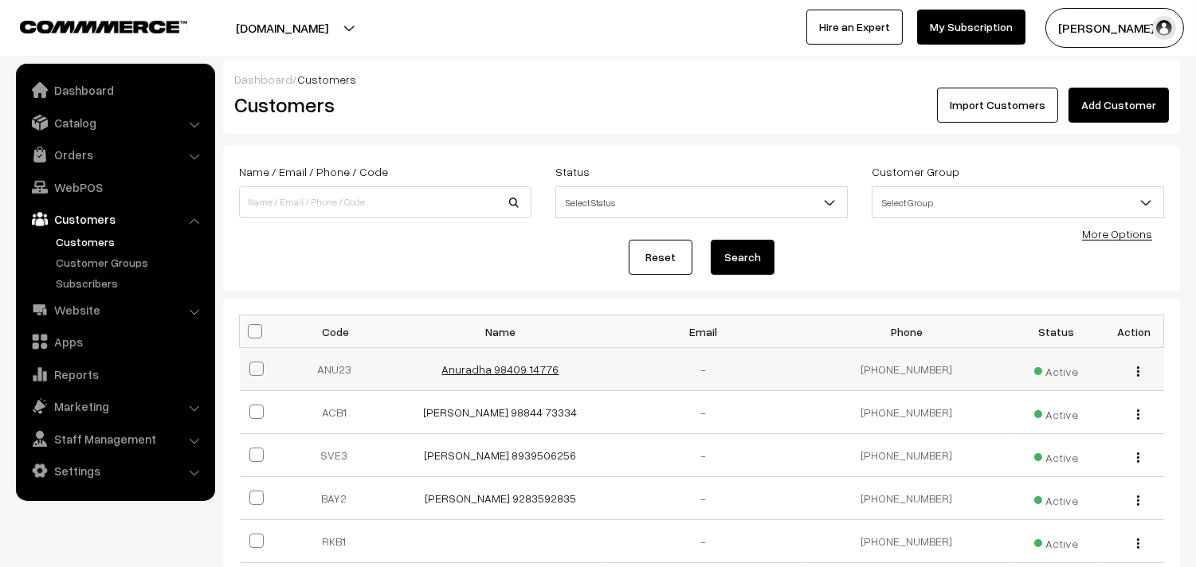
click at [483, 365] on link "Anuradha 98409 14776" at bounding box center [500, 369] width 117 height 14
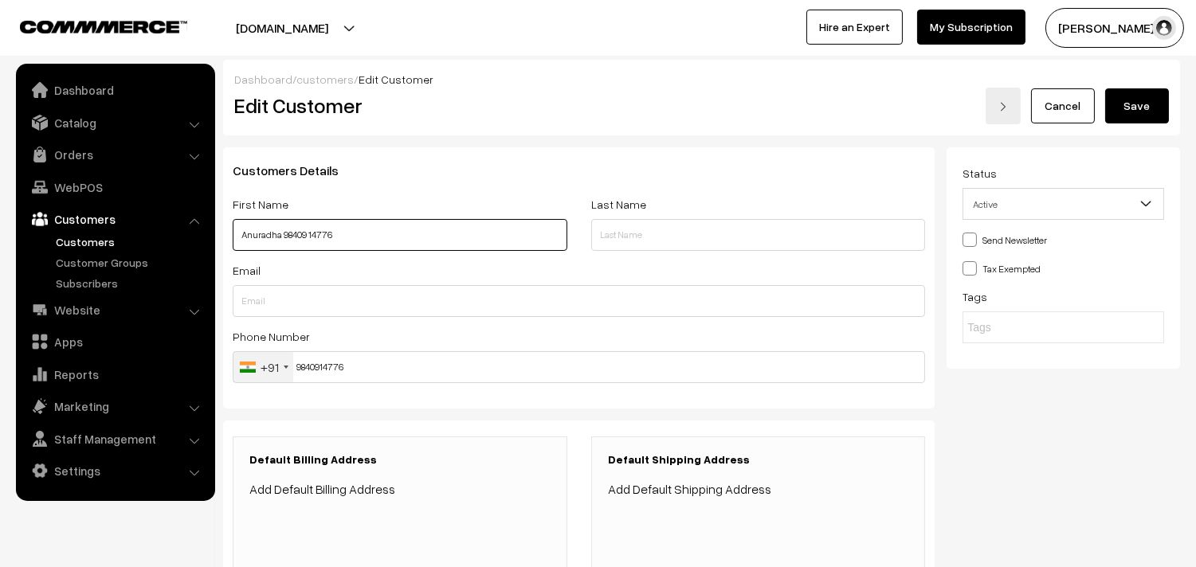
click at [259, 245] on input "Anuradha 98409 14776" at bounding box center [400, 235] width 335 height 32
click at [260, 245] on input "Anuradha 98409 14776" at bounding box center [400, 235] width 335 height 32
paste input "text"
type input "Anuradha 98409 14776"
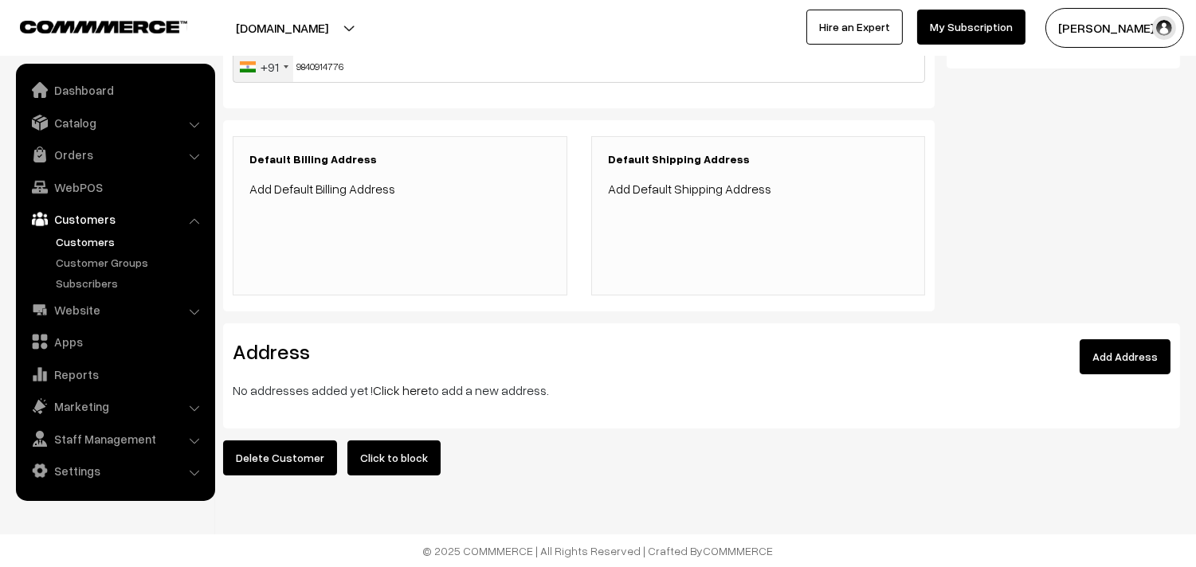
scroll to position [314, 0]
click at [384, 382] on link "Click here" at bounding box center [400, 390] width 55 height 16
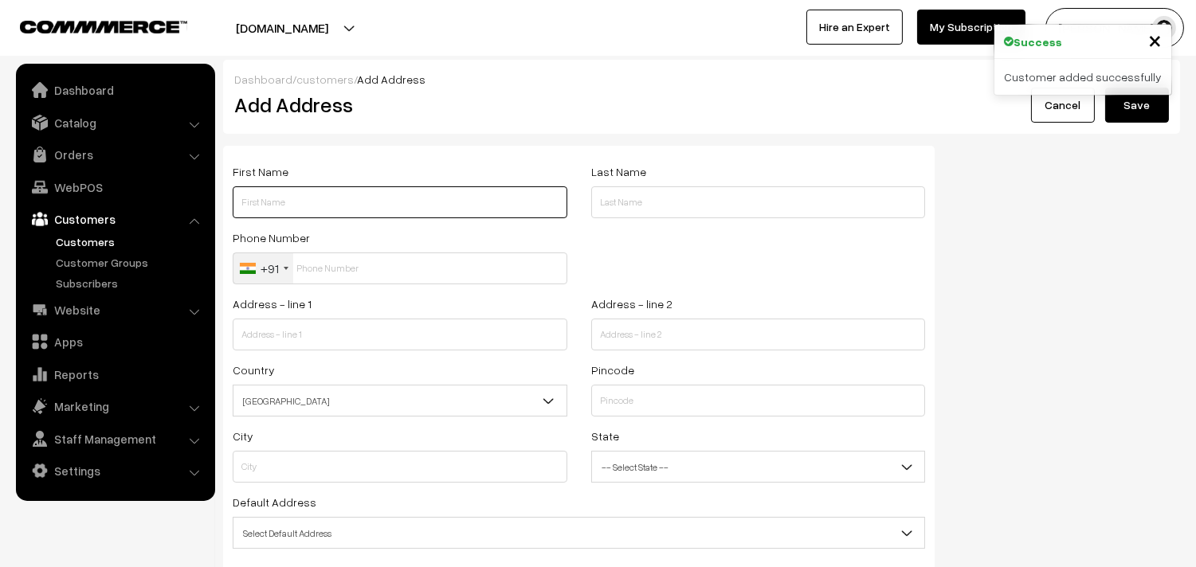
click at [315, 213] on input "text" at bounding box center [400, 202] width 335 height 32
paste input "Anuradha 98409 14776"
click at [308, 199] on input "Anuradha 98409 14776" at bounding box center [400, 202] width 335 height 32
type input "Anuradha 9840914776"
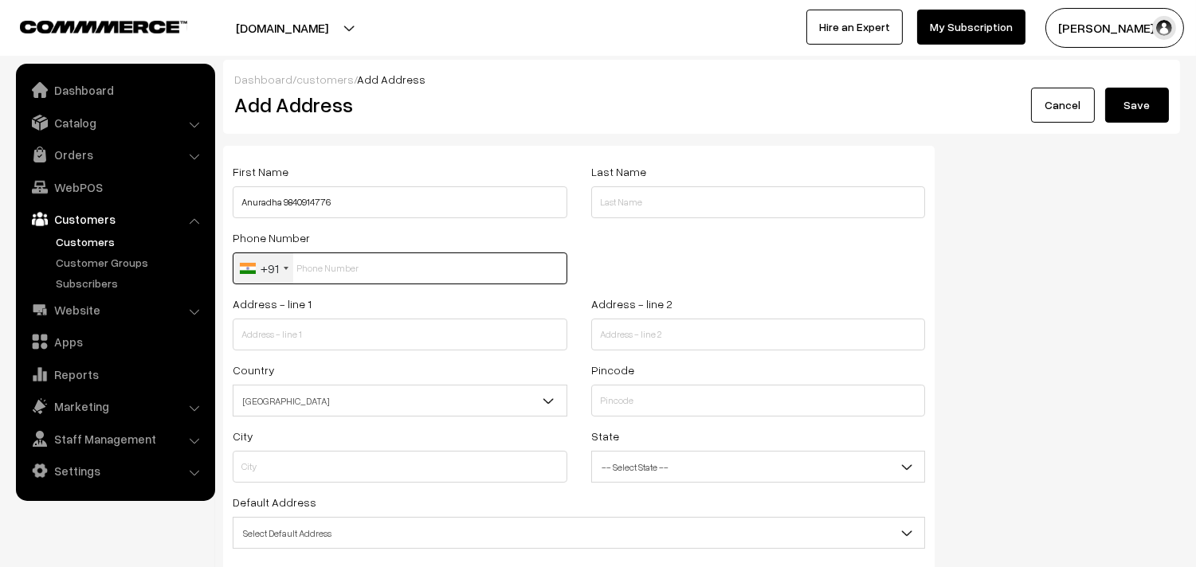
click at [420, 264] on input "text" at bounding box center [400, 269] width 335 height 32
paste input "9840914776"
type input "9840914776"
click at [316, 314] on div "Address - line 1" at bounding box center [400, 322] width 335 height 57
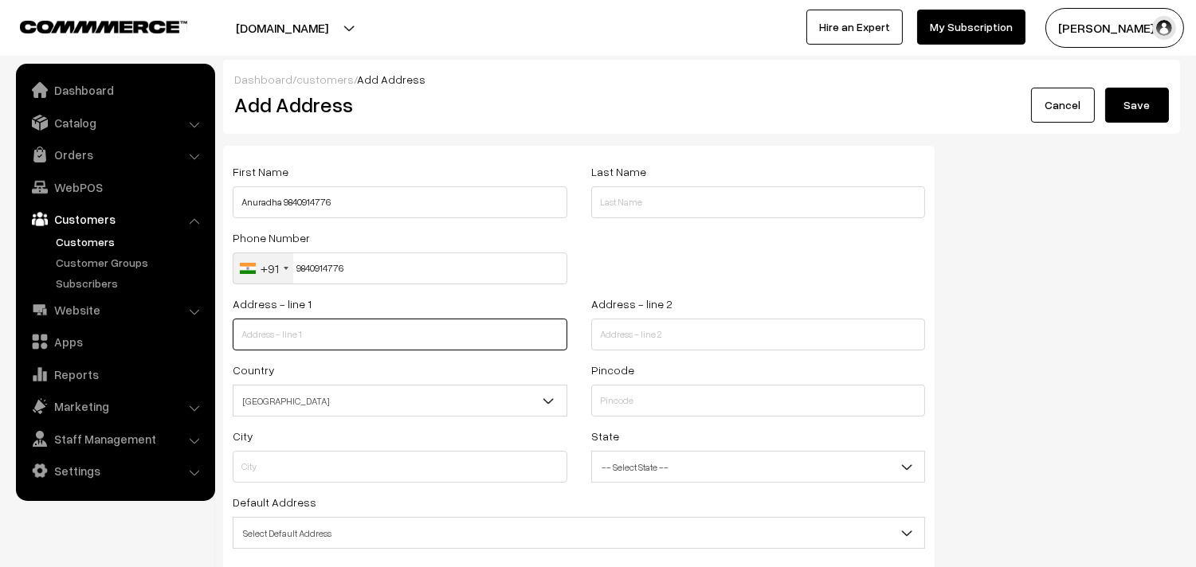
click at [306, 328] on input "text" at bounding box center [400, 335] width 335 height 32
paste input "6A, Krishna Sarathy Apartments, 194, Royapettah high road, Mylapore"
drag, startPoint x: 370, startPoint y: 333, endPoint x: 537, endPoint y: 343, distance: 166.8
click at [538, 345] on input "6A, Krishna Sarathy Apartments, 194, Royapettah high road, Mylapore" at bounding box center [400, 335] width 335 height 32
type input "6A, Krishna Sarathy Apartments,"
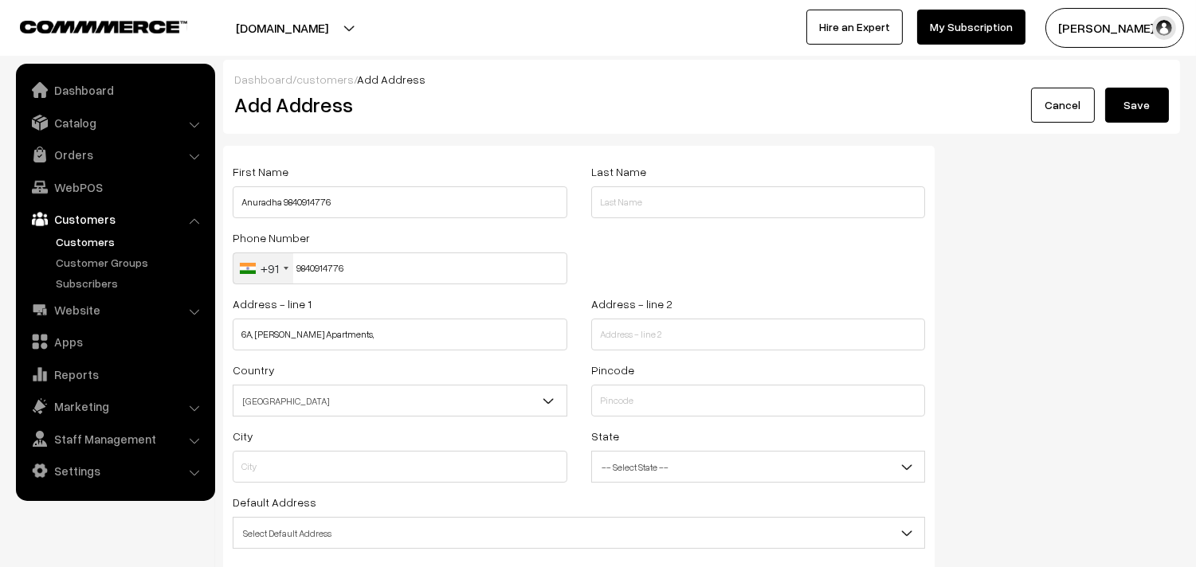
click at [574, 341] on div "Address - line 1 6A, Krishna Sarathy Apartments," at bounding box center [400, 327] width 358 height 66
paste input "194, Royapettah high road, Mylapore"
click at [615, 335] on input "194, Royapettah high road, Mylapore" at bounding box center [758, 335] width 335 height 32
type input "194, Royapettah high road, Mylapore"
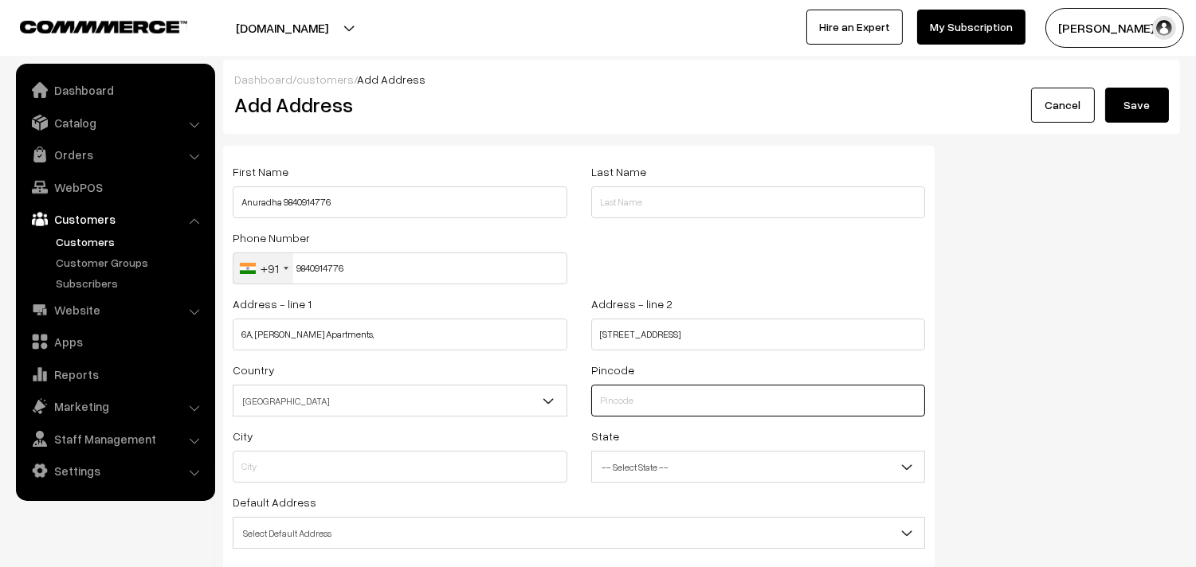
click at [634, 401] on input "text" at bounding box center [758, 401] width 335 height 32
type input "600004"
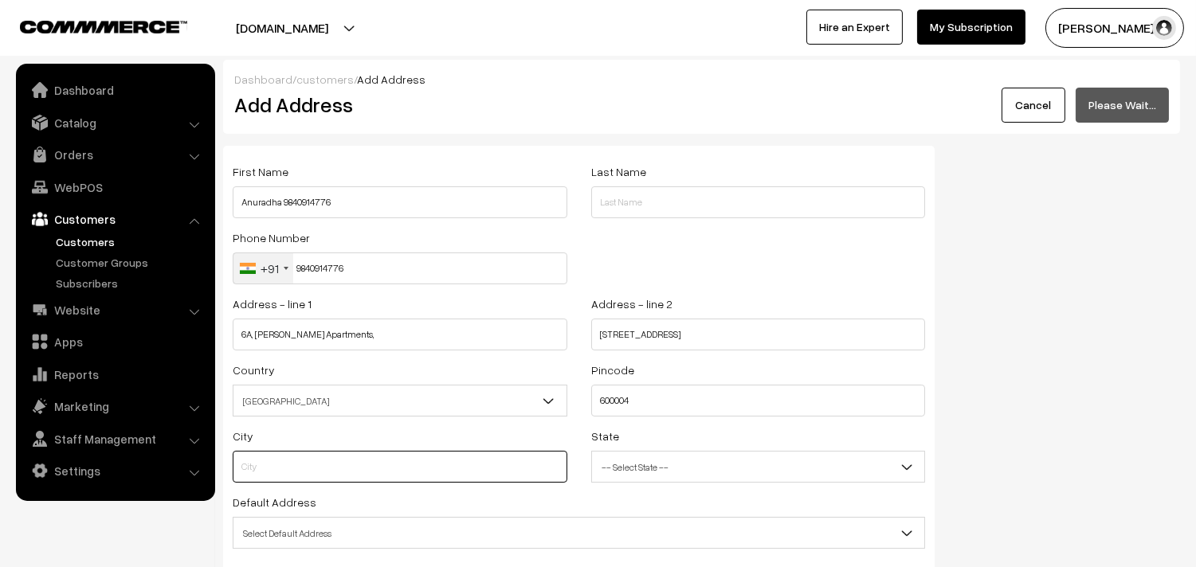
type input "Chennai"
select select "[GEOGRAPHIC_DATA]"
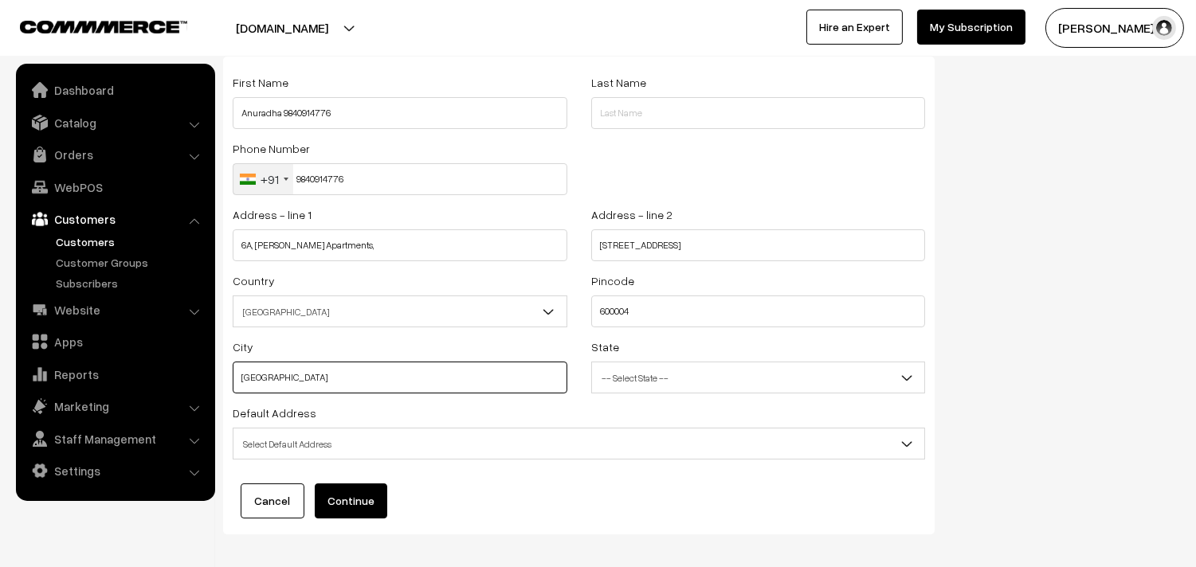
scroll to position [161, 0]
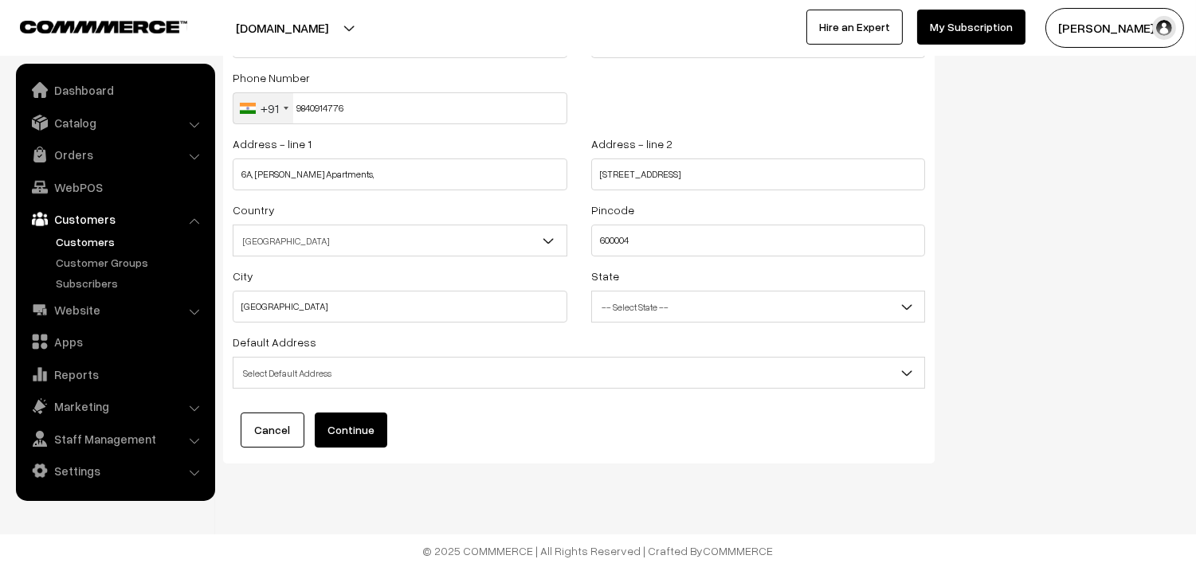
click at [329, 371] on span "Select Default Address" at bounding box center [578, 373] width 691 height 28
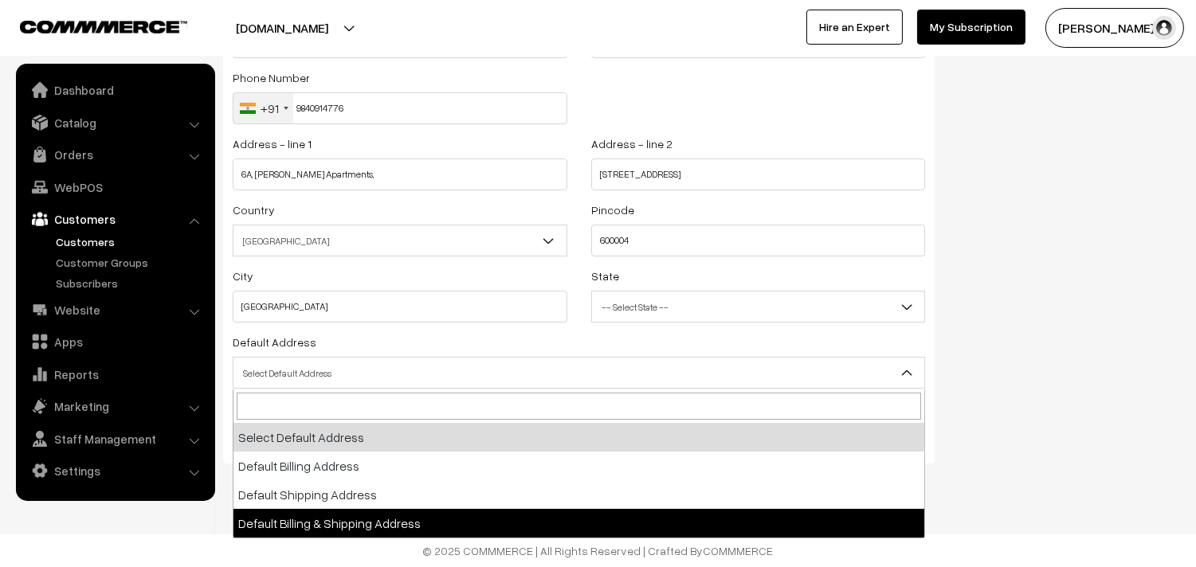
select select "3"
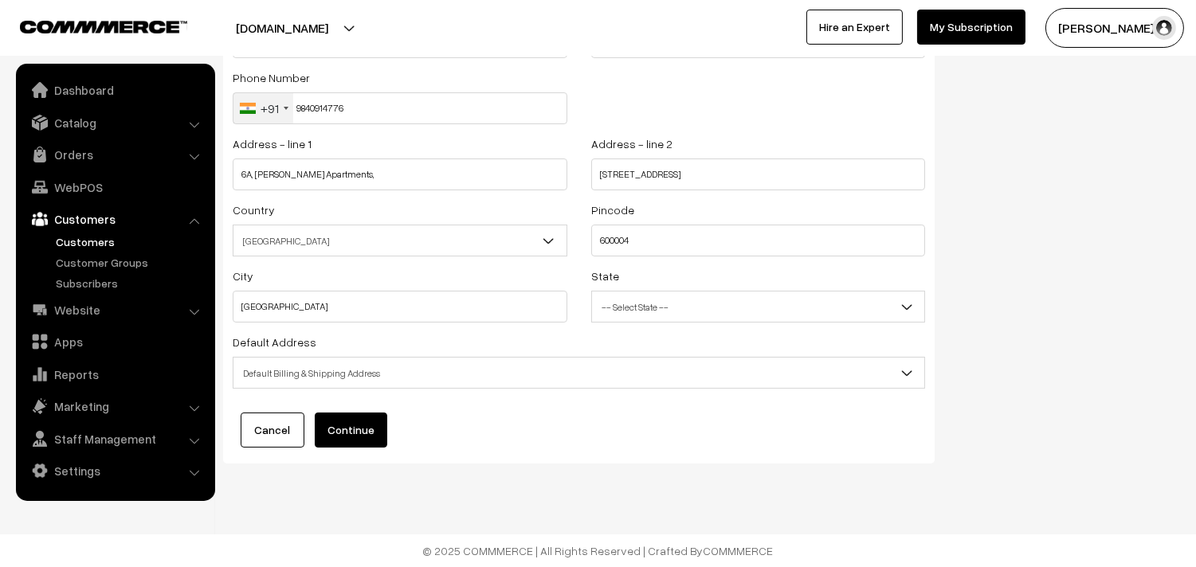
click at [347, 419] on button "Continue" at bounding box center [351, 430] width 72 height 35
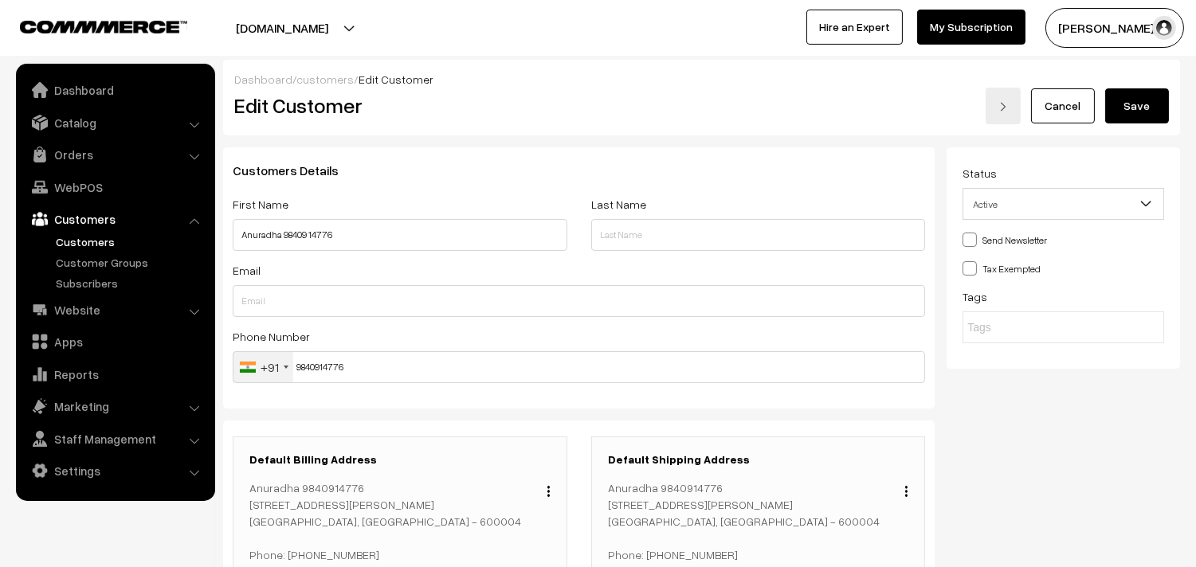
click at [1155, 98] on button "Save" at bounding box center [1137, 105] width 64 height 35
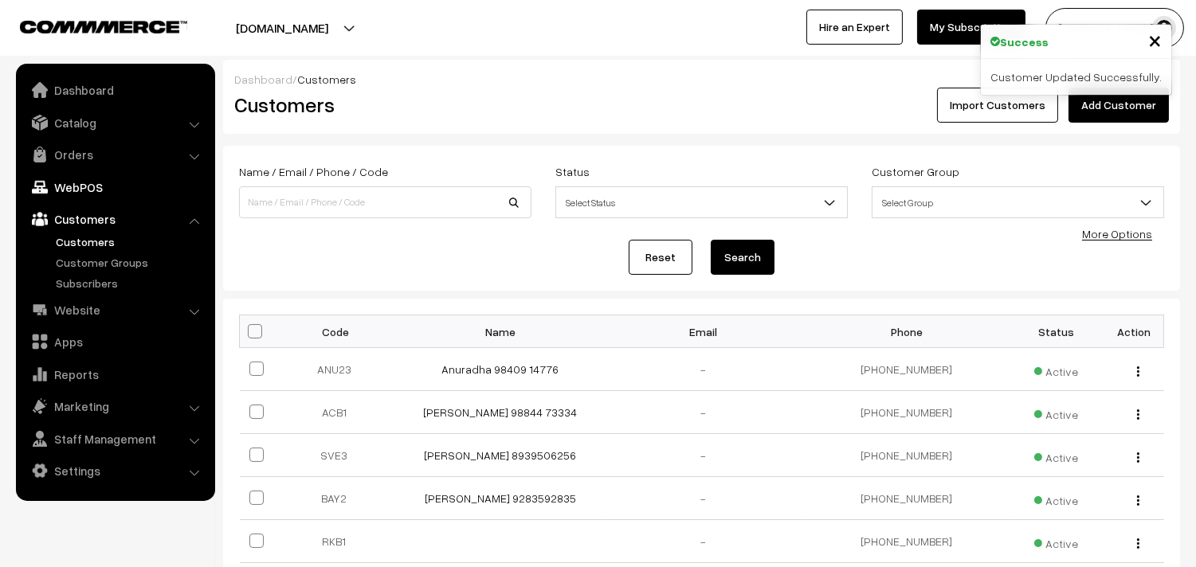
click at [106, 182] on link "WebPOS" at bounding box center [115, 187] width 190 height 29
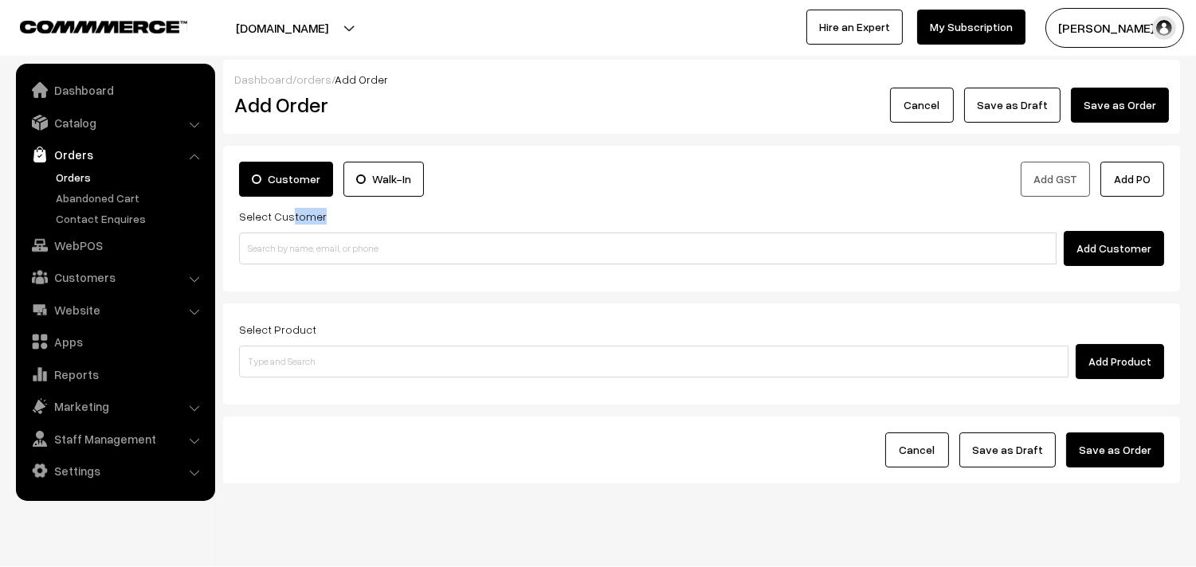
click at [290, 225] on div "Select Customer Add Customer" at bounding box center [701, 236] width 925 height 60
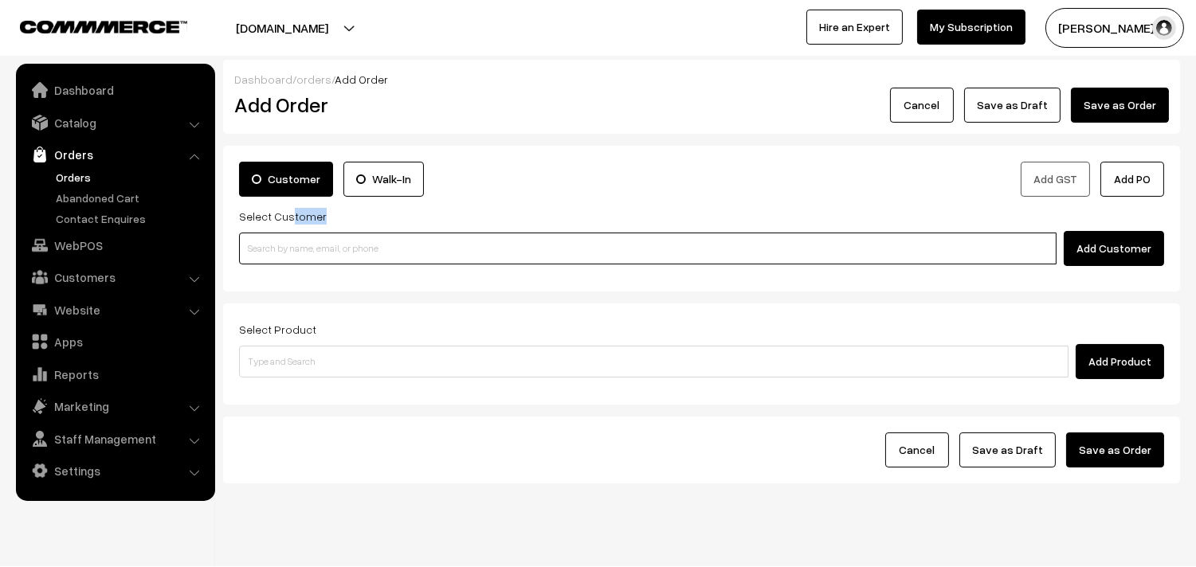
paste input "98409 14776"
click at [280, 251] on input "98409 14776" at bounding box center [647, 249] width 817 height 32
click at [272, 255] on input "98409 14776" at bounding box center [647, 249] width 817 height 32
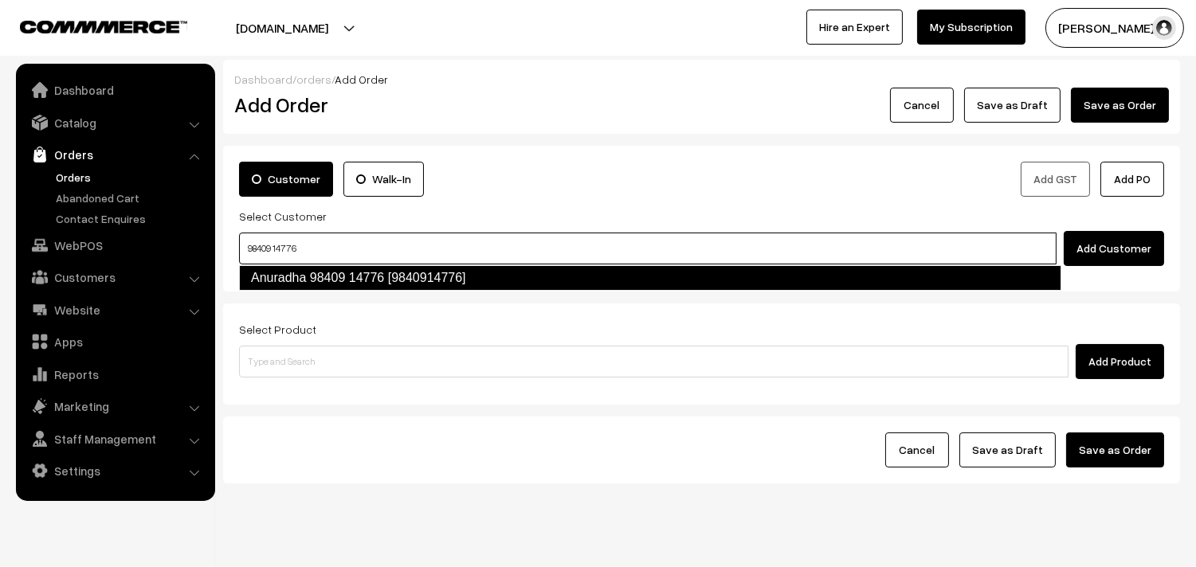
click at [279, 274] on link "Anuradha 98409 14776 [9840914776]" at bounding box center [650, 277] width 822 height 25
type input "98409 14776"
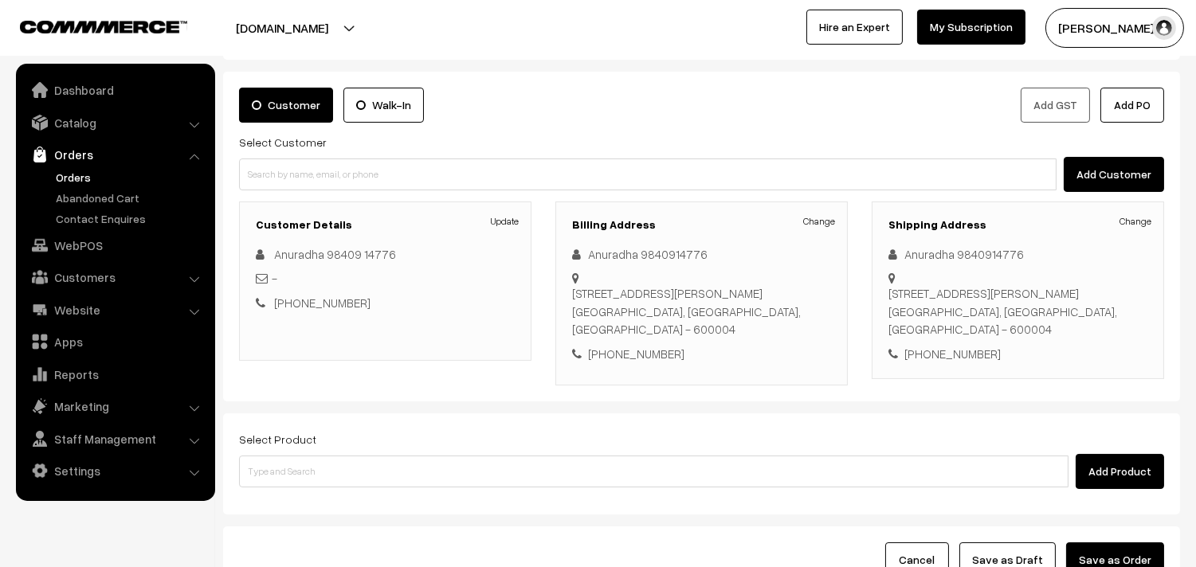
scroll to position [217, 0]
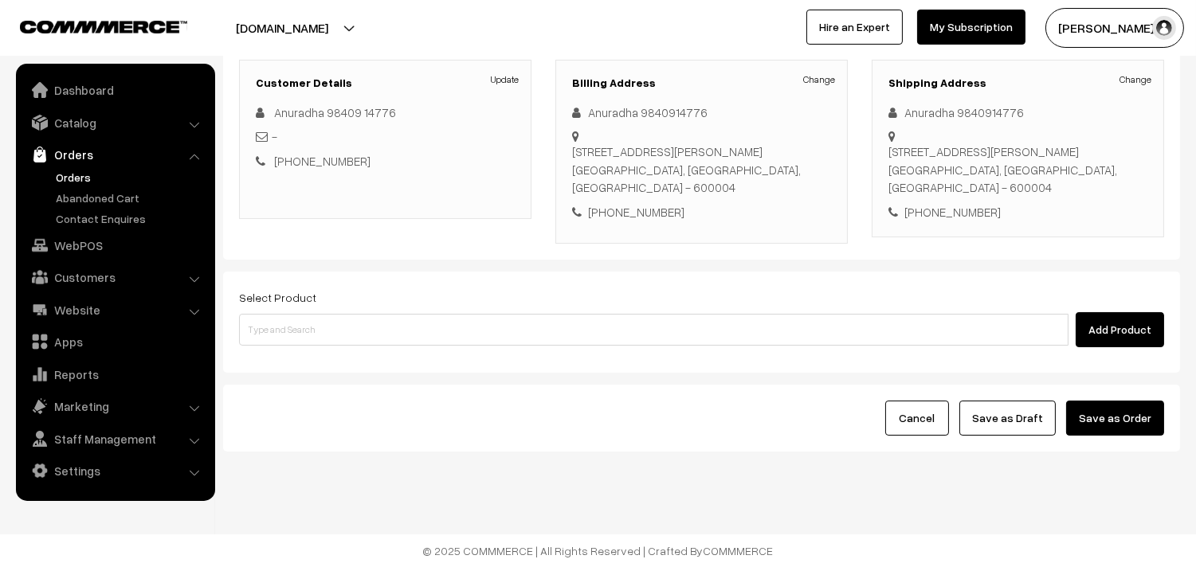
drag, startPoint x: 413, startPoint y: 308, endPoint x: 419, endPoint y: 328, distance: 20.9
click at [415, 313] on div "Select Product Add Product" at bounding box center [701, 318] width 925 height 60
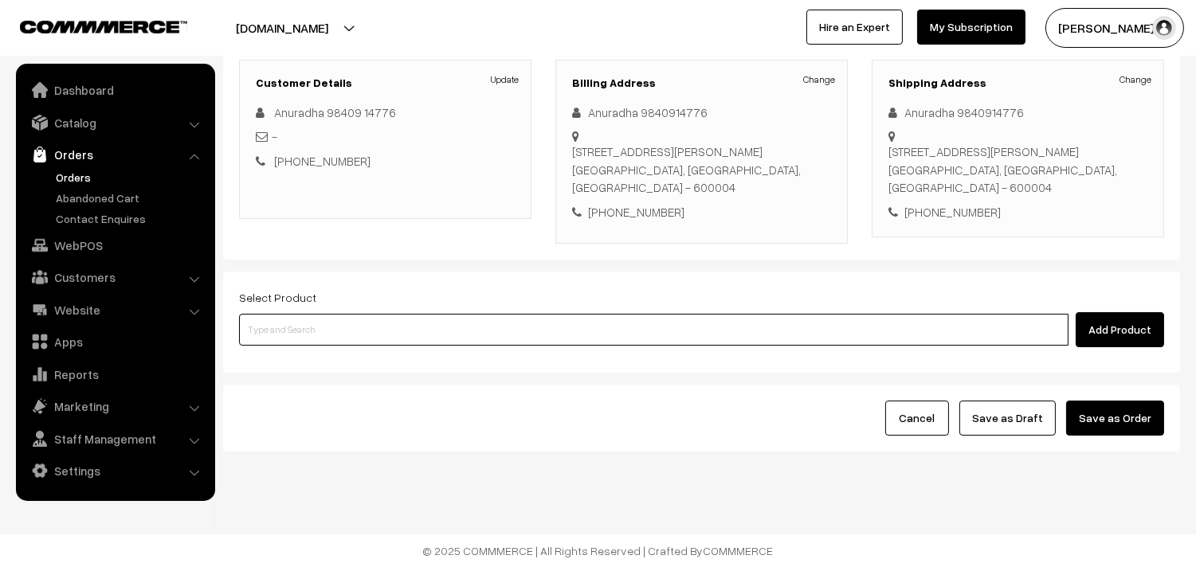
click at [418, 330] on input at bounding box center [653, 330] width 829 height 32
type input "Bf - Ghee Pongal"
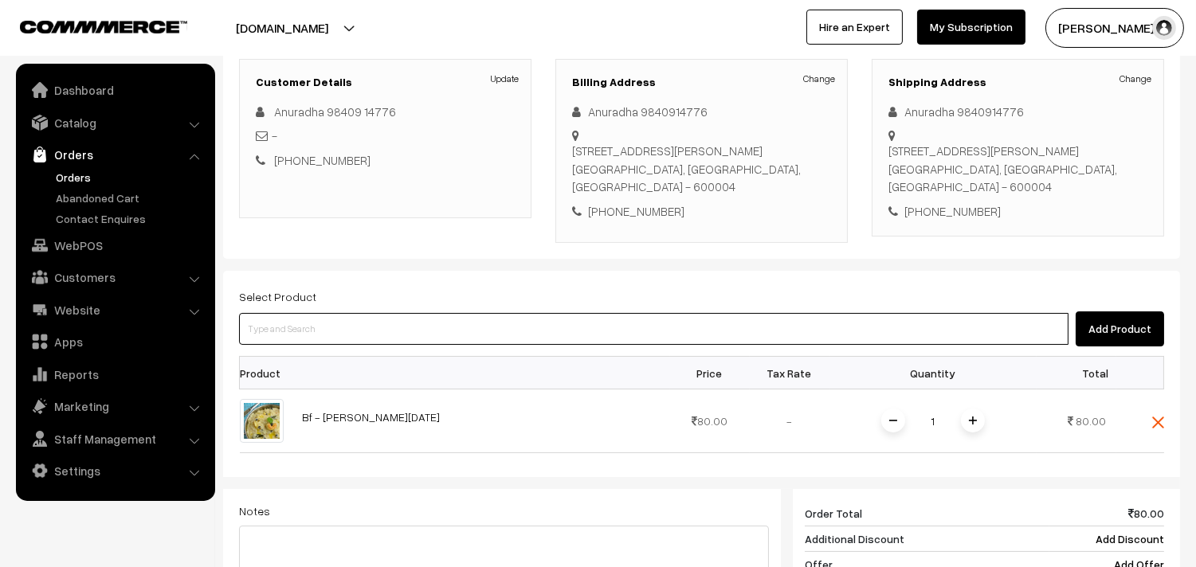
click at [335, 339] on input at bounding box center [653, 329] width 829 height 32
paste input "10th Without Rice..."
type input "10th Without Rice..."
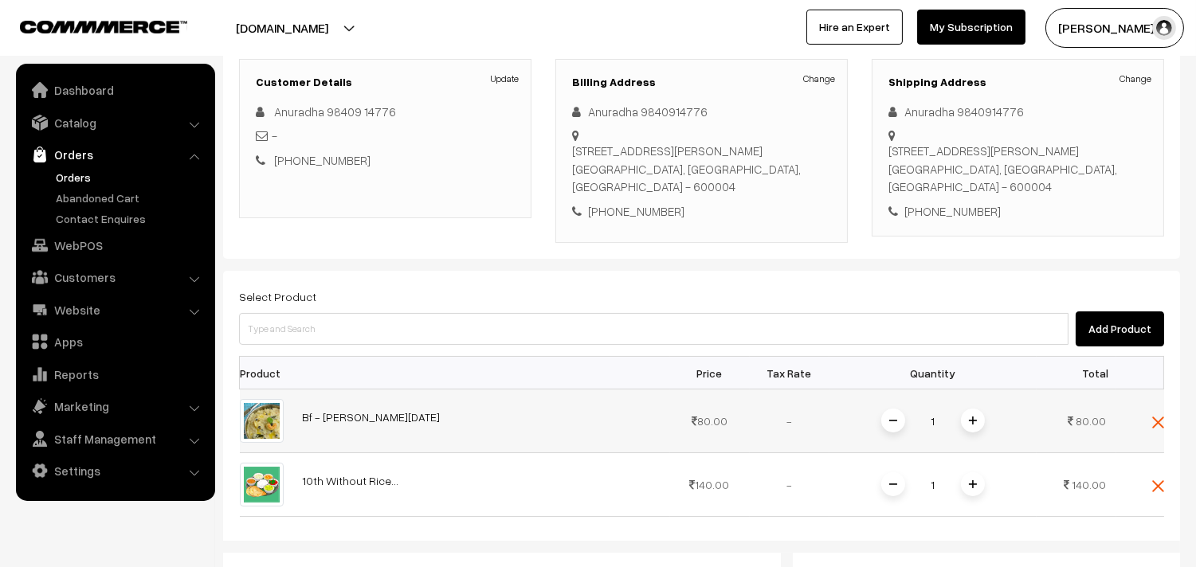
click at [968, 417] on span at bounding box center [973, 421] width 24 height 24
click at [972, 416] on div "Dashboard / orders / Add Order Add Order Cancel Save as Draft Save as Order Sav…" at bounding box center [701, 372] width 957 height 1059
click at [984, 482] on div "1" at bounding box center [932, 485] width 119 height 28
click at [972, 487] on img at bounding box center [973, 484] width 8 height 8
click at [974, 486] on img at bounding box center [973, 484] width 8 height 8
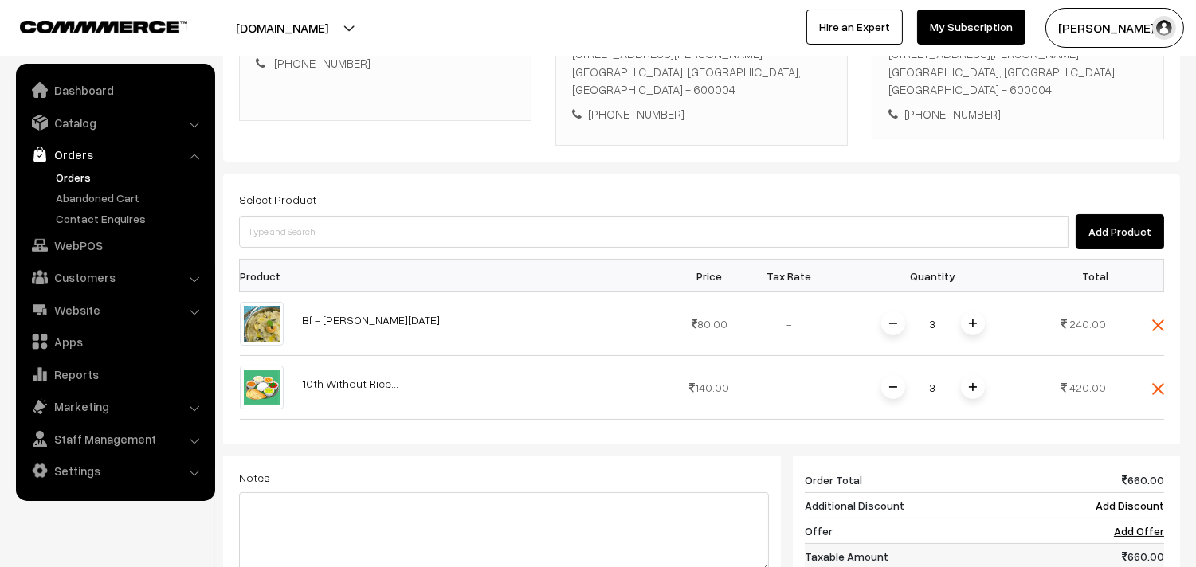
scroll to position [482, 0]
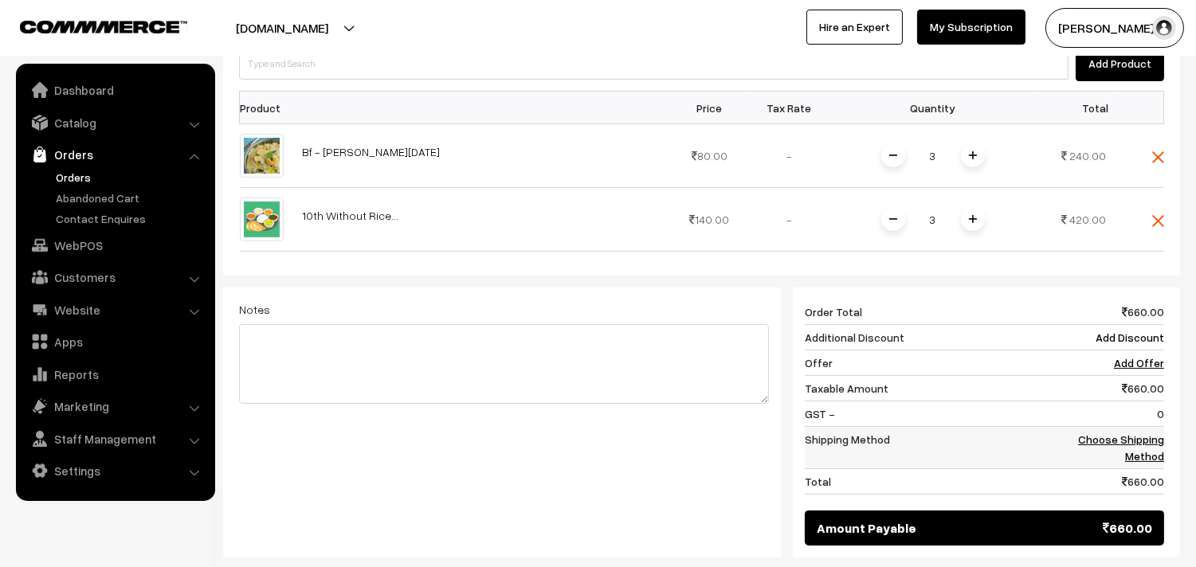
drag, startPoint x: 1150, startPoint y: 412, endPoint x: 1150, endPoint y: 430, distance: 18.3
click at [1150, 420] on td "0" at bounding box center [1106, 413] width 115 height 25
click at [1149, 435] on link "Choose Shipping Method" at bounding box center [1121, 448] width 86 height 30
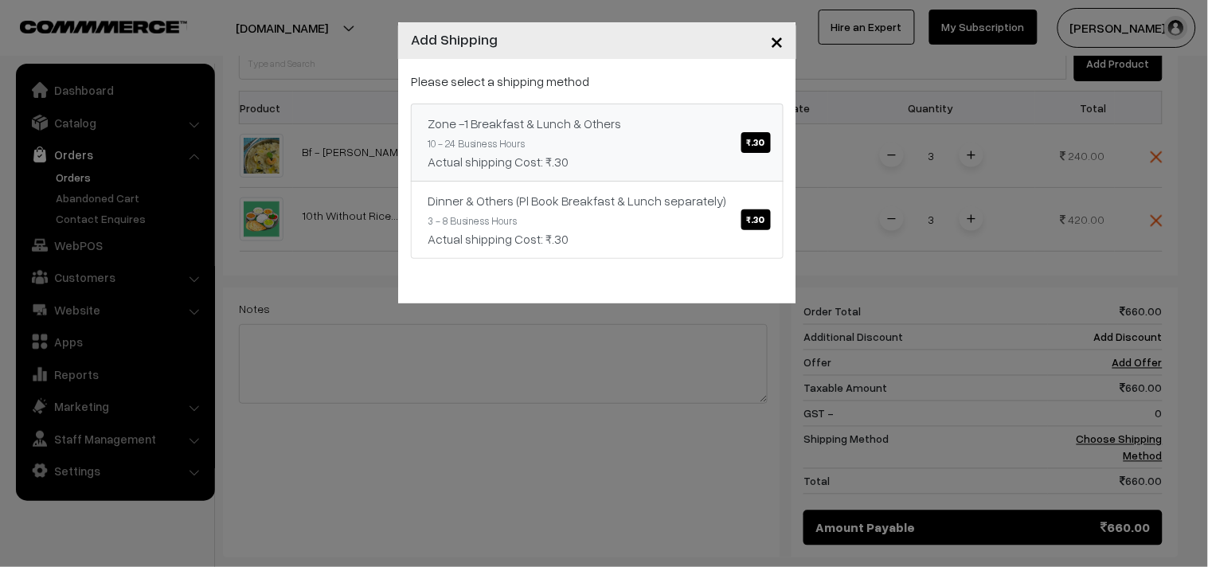
click at [751, 179] on link "Zone -1 Breakfast & Lunch & Others ₹.30 10 - 24 Business Hours Actual shipping …" at bounding box center [597, 143] width 373 height 78
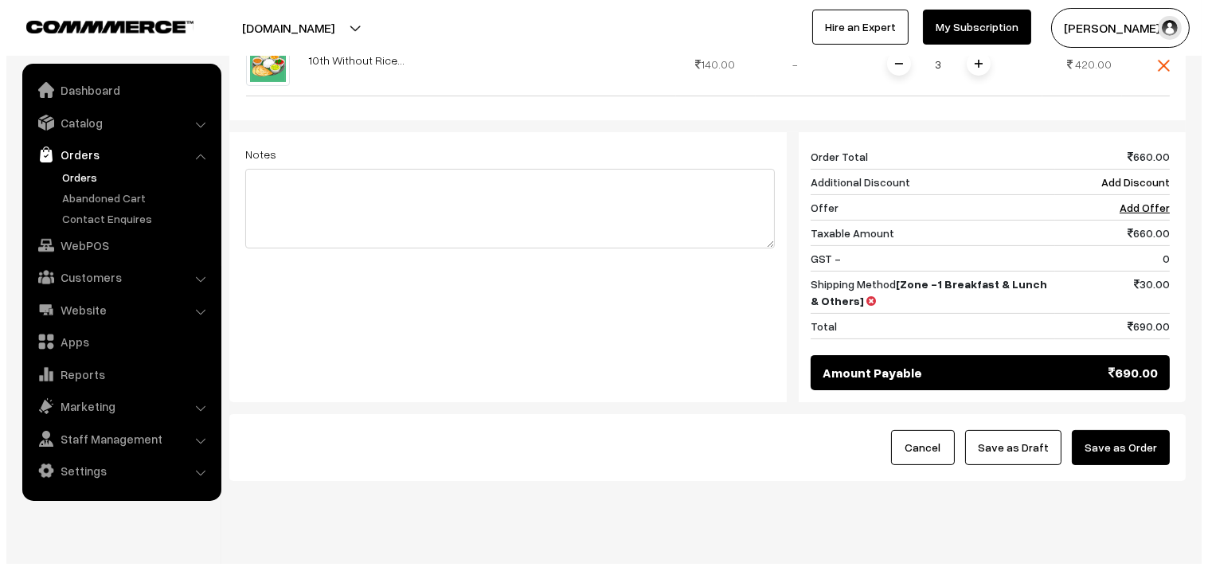
scroll to position [669, 0]
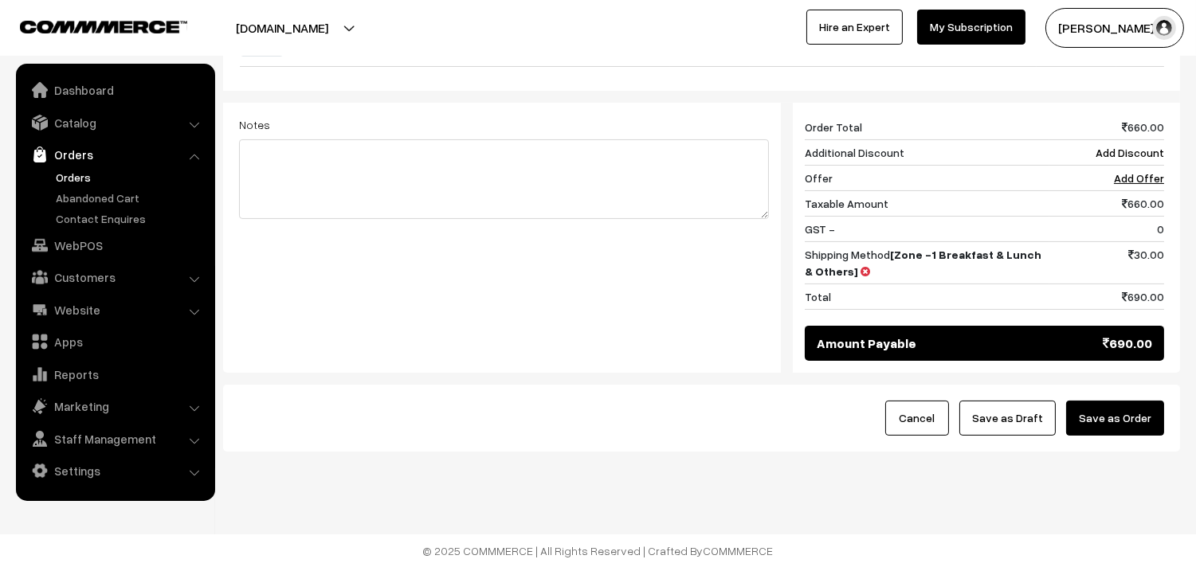
drag, startPoint x: 1134, startPoint y: 414, endPoint x: 1097, endPoint y: 424, distance: 38.6
click at [1134, 414] on button "Save as Order" at bounding box center [1115, 418] width 98 height 35
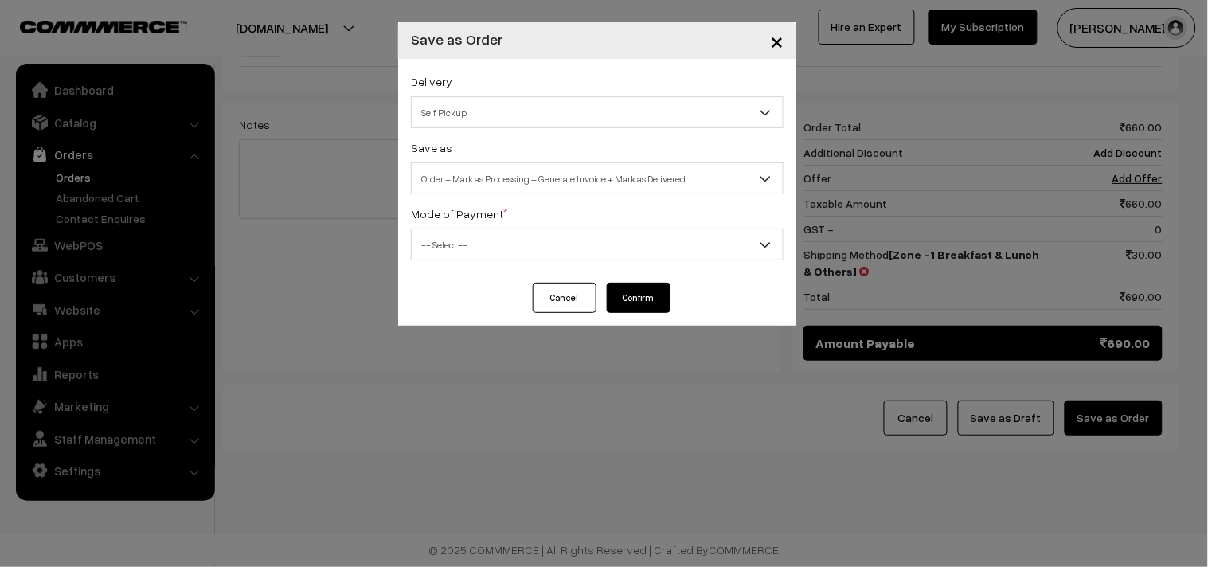
click at [614, 186] on span "Order + Mark as Processing + Generate Invoice + Mark as Delivered" at bounding box center [597, 179] width 371 height 28
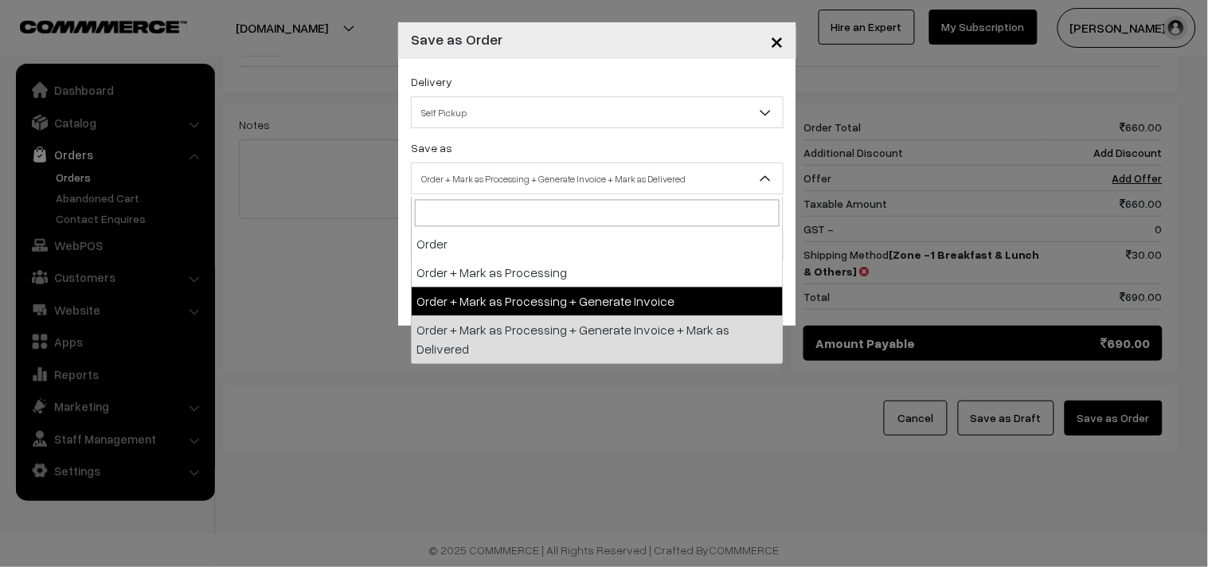
select select "3"
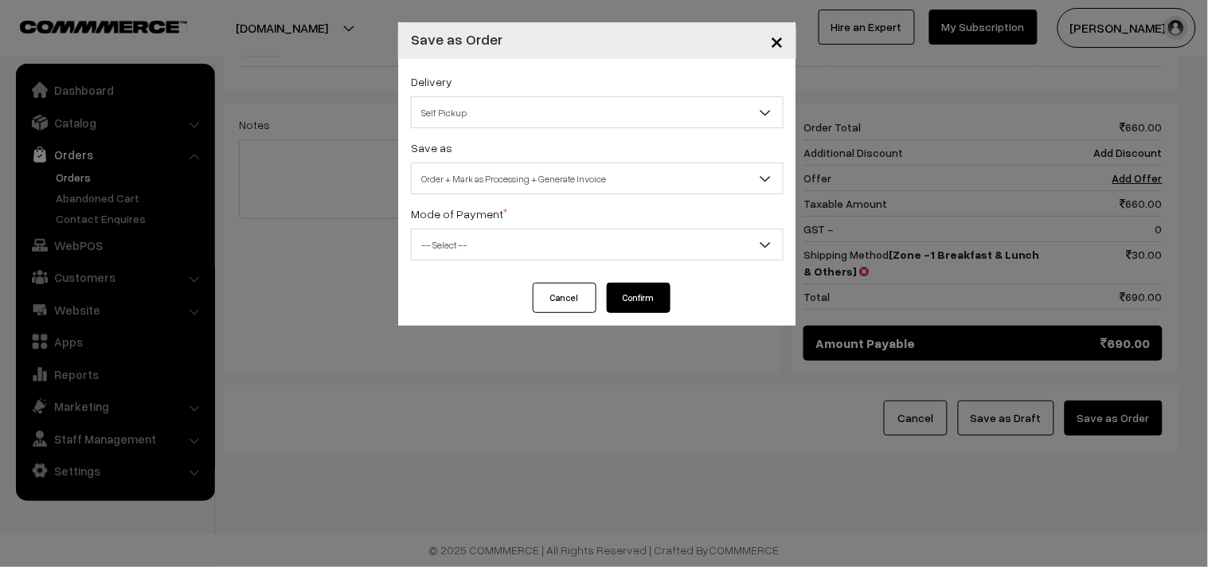
click at [503, 279] on div "Delivery Self Pickup Zone -1 Breakfast & Lunch & Others (₹30) (10 - 24 Business…" at bounding box center [597, 171] width 398 height 224
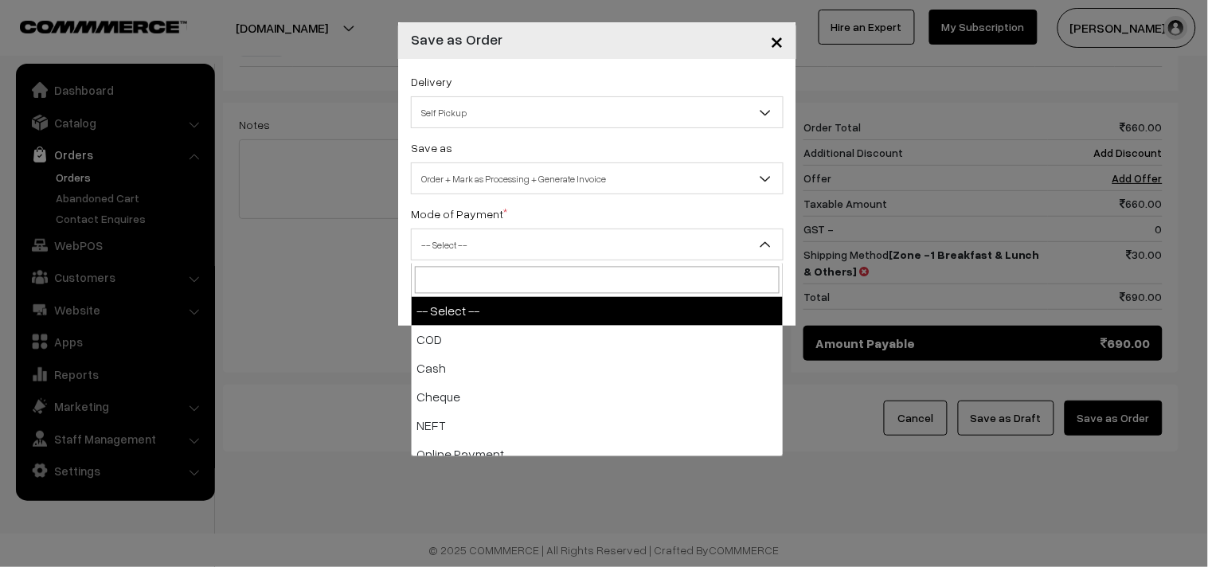
click at [500, 249] on span "-- Select --" at bounding box center [597, 245] width 371 height 28
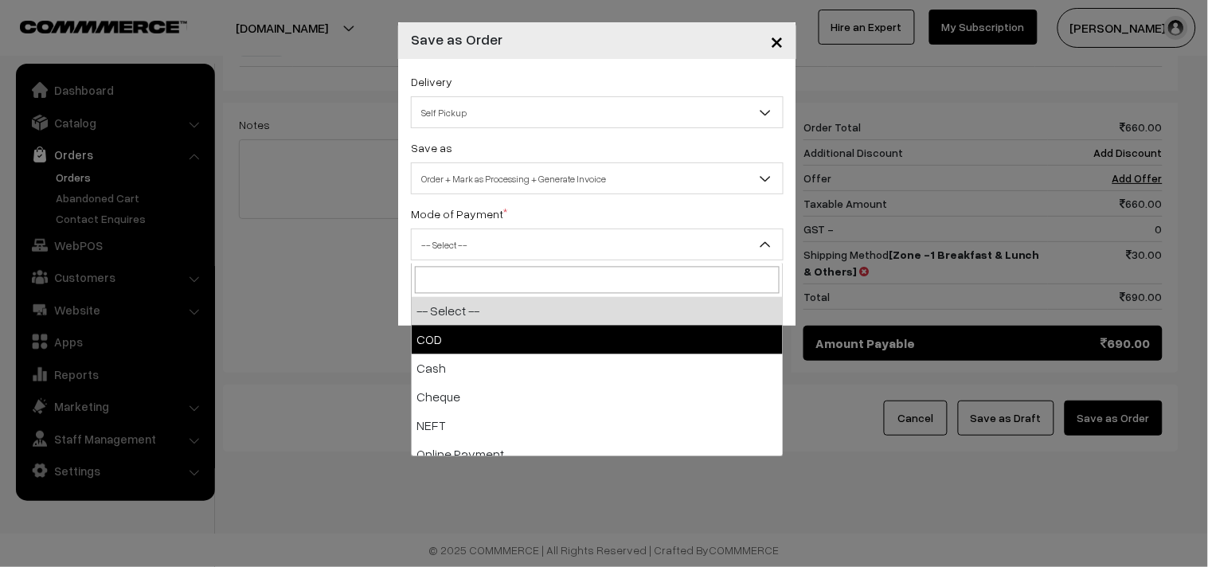
select select "1"
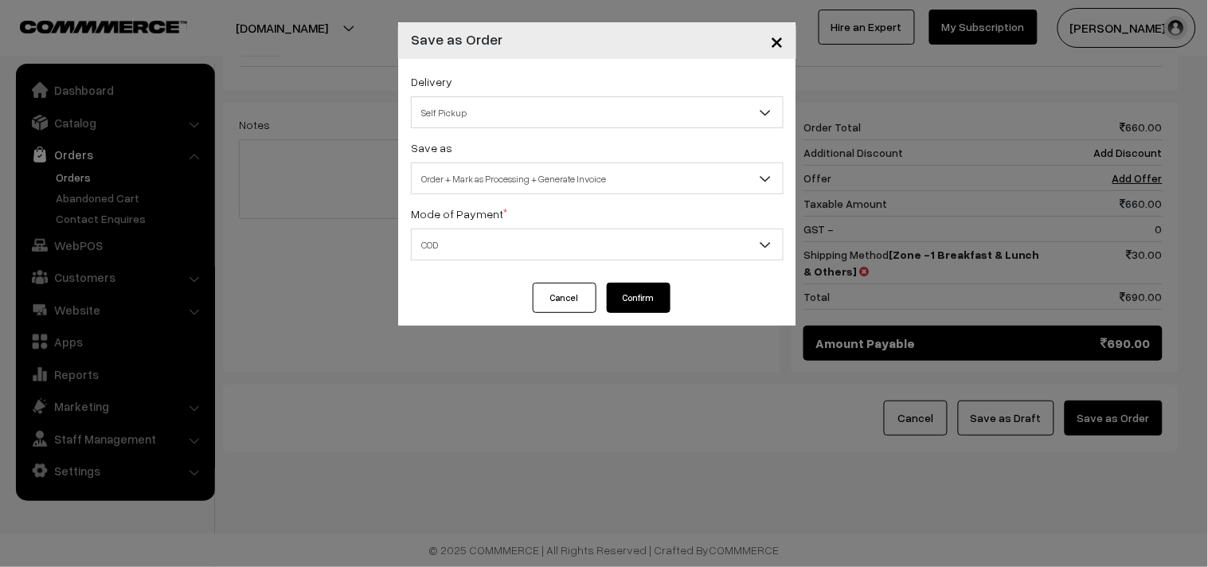
click at [642, 292] on button "Confirm" at bounding box center [639, 298] width 64 height 30
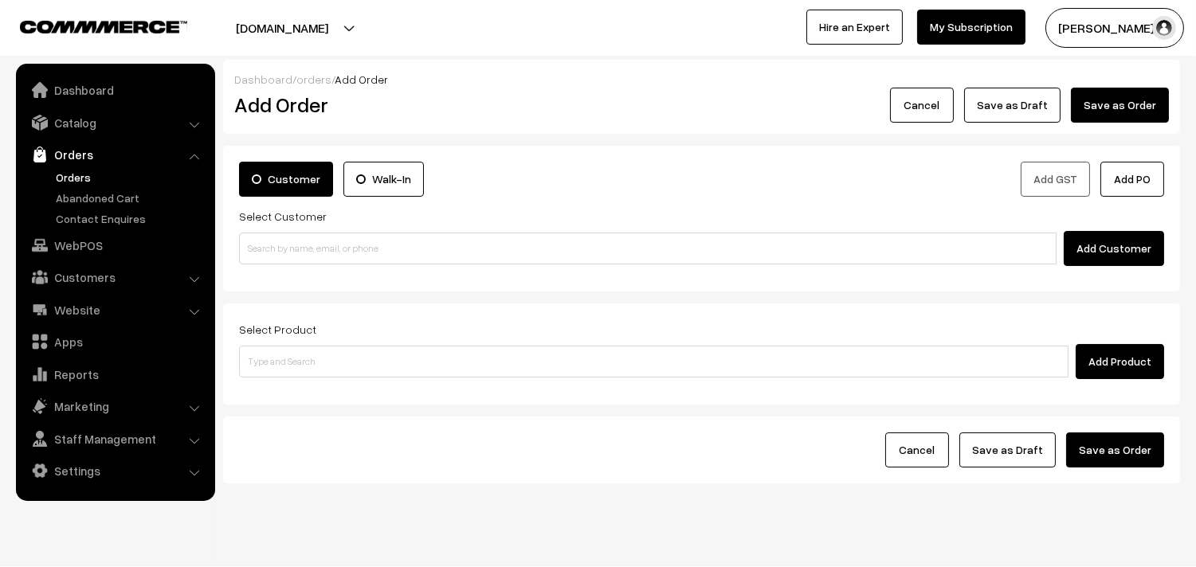
click at [72, 177] on link "Orders" at bounding box center [131, 177] width 158 height 17
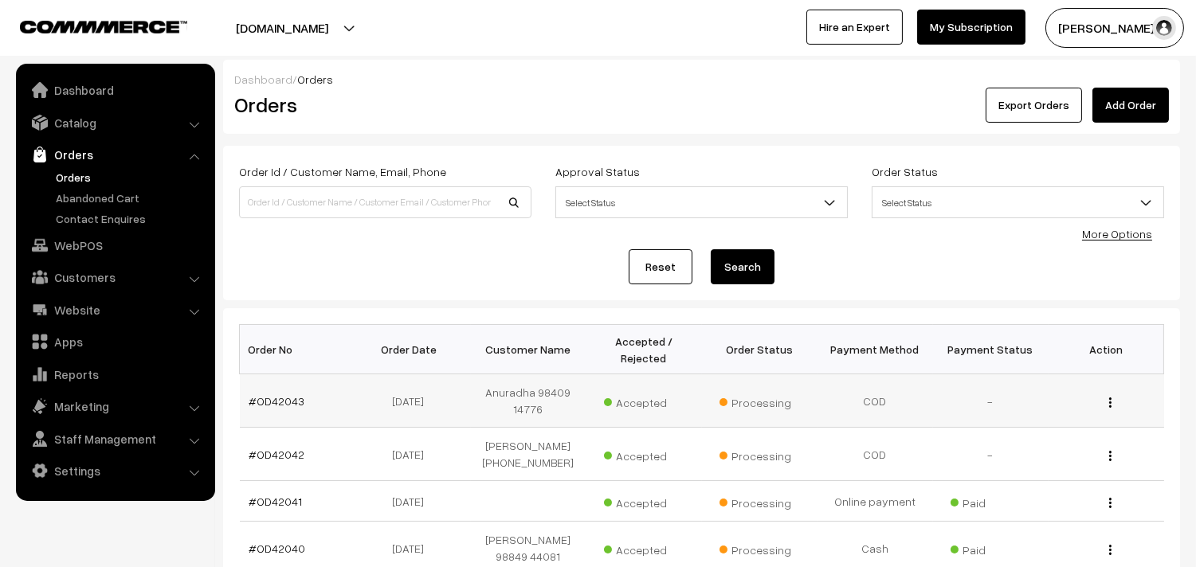
click at [290, 388] on td "#OD42043" at bounding box center [298, 400] width 116 height 53
click at [279, 406] on link "#OD42043" at bounding box center [277, 401] width 56 height 14
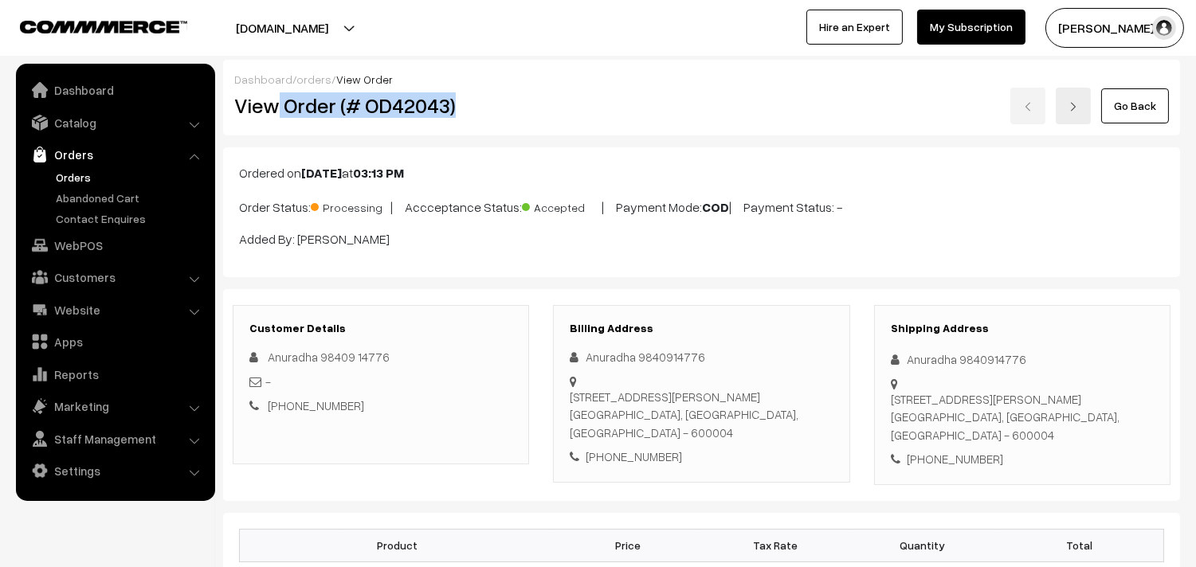
click at [481, 126] on div "Dashboard / orders / View Order View Order (# OD42043) Go Back" at bounding box center [701, 98] width 957 height 76
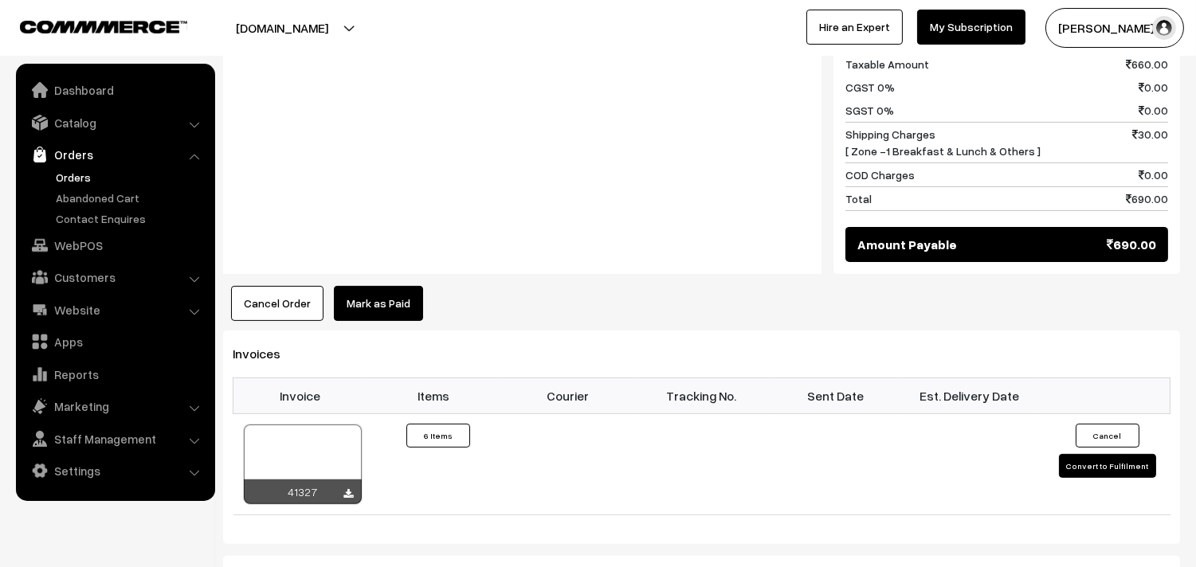
scroll to position [885, 0]
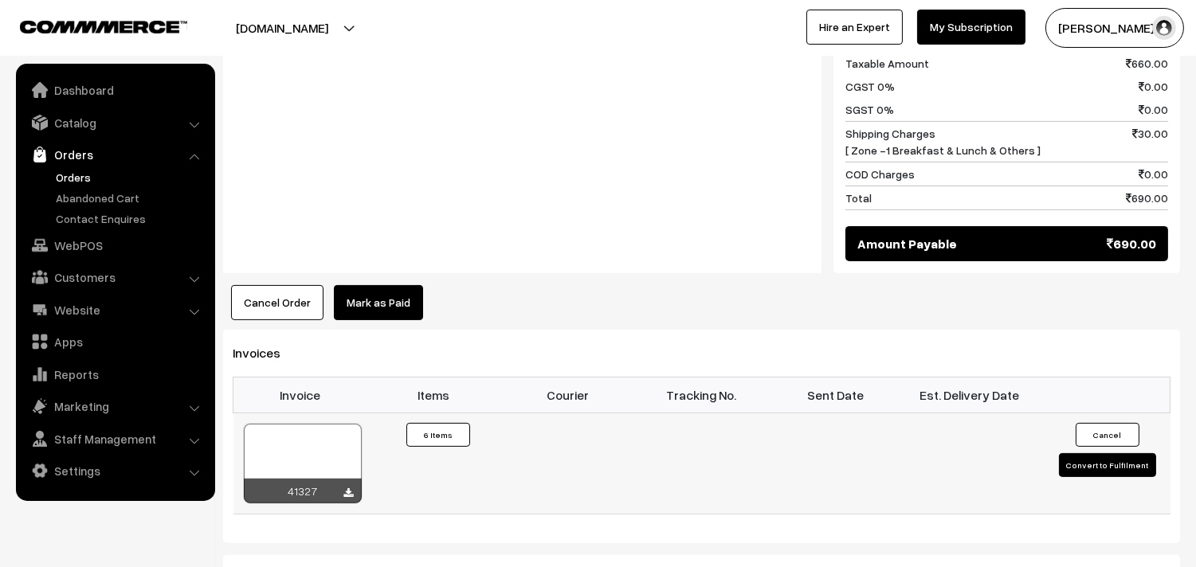
click at [314, 449] on div at bounding box center [303, 464] width 118 height 80
click at [90, 240] on link "WebPOS" at bounding box center [115, 245] width 190 height 29
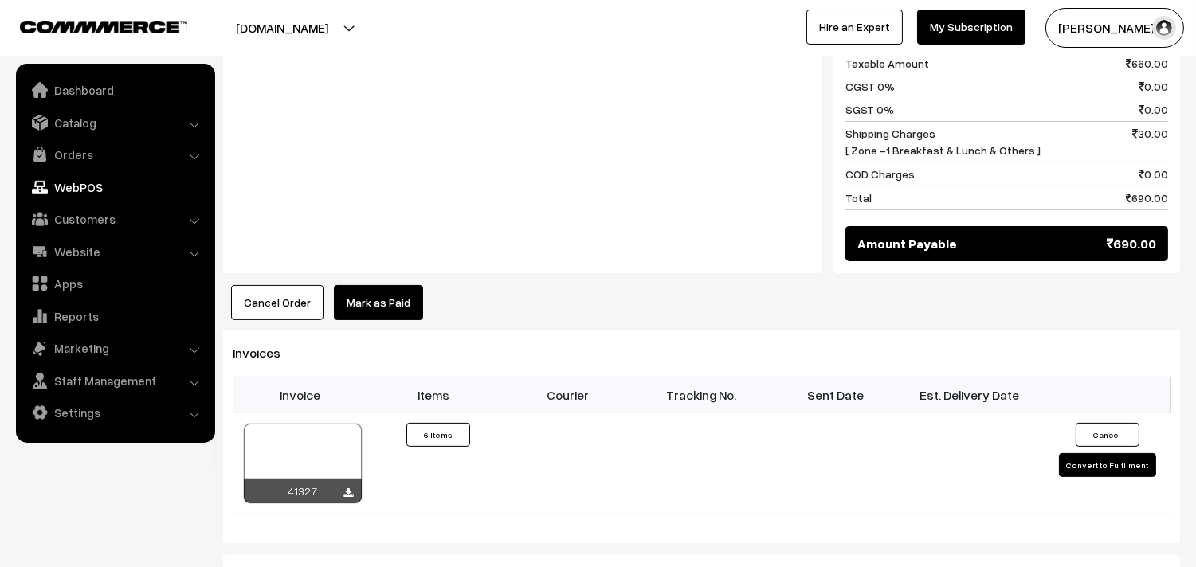
click at [315, 241] on div "Notes -" at bounding box center [522, 107] width 598 height 333
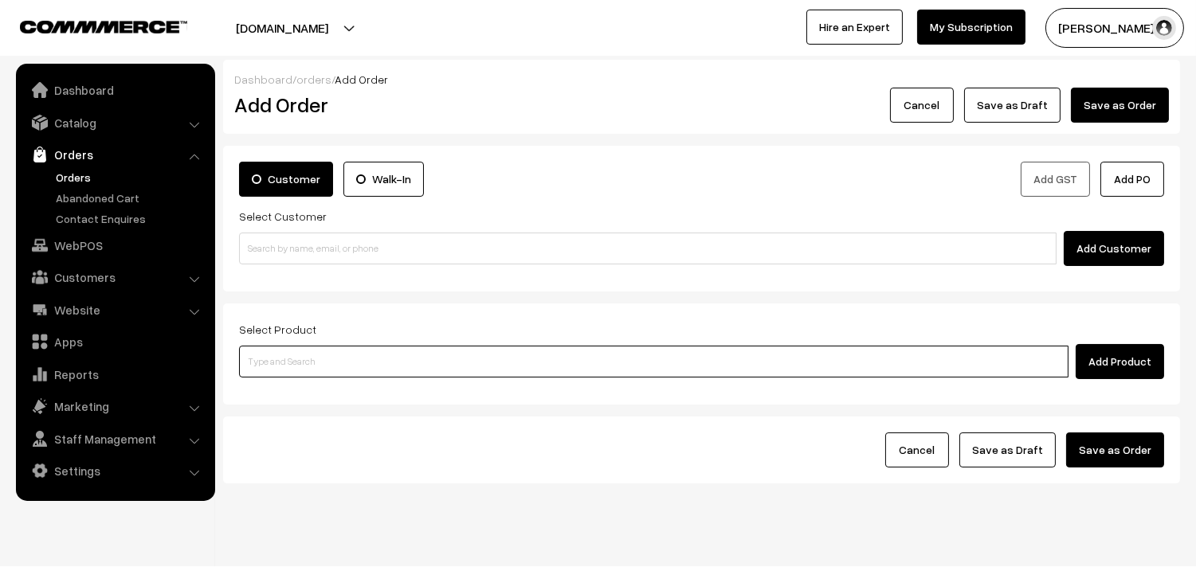
click at [502, 351] on input at bounding box center [653, 362] width 829 height 32
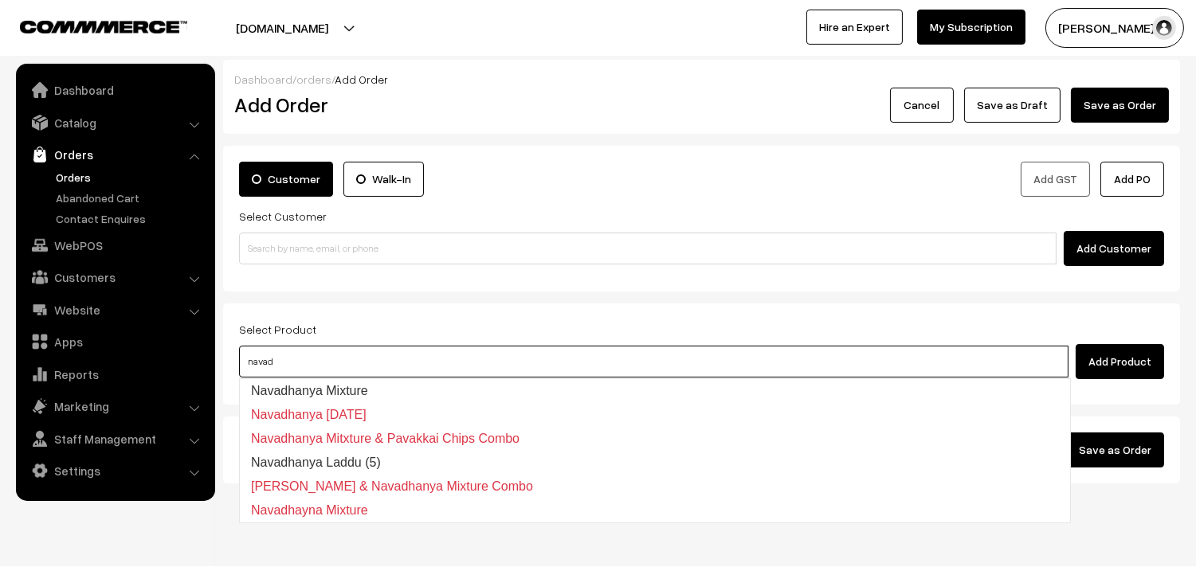
type input "Navadhanya Mixture"
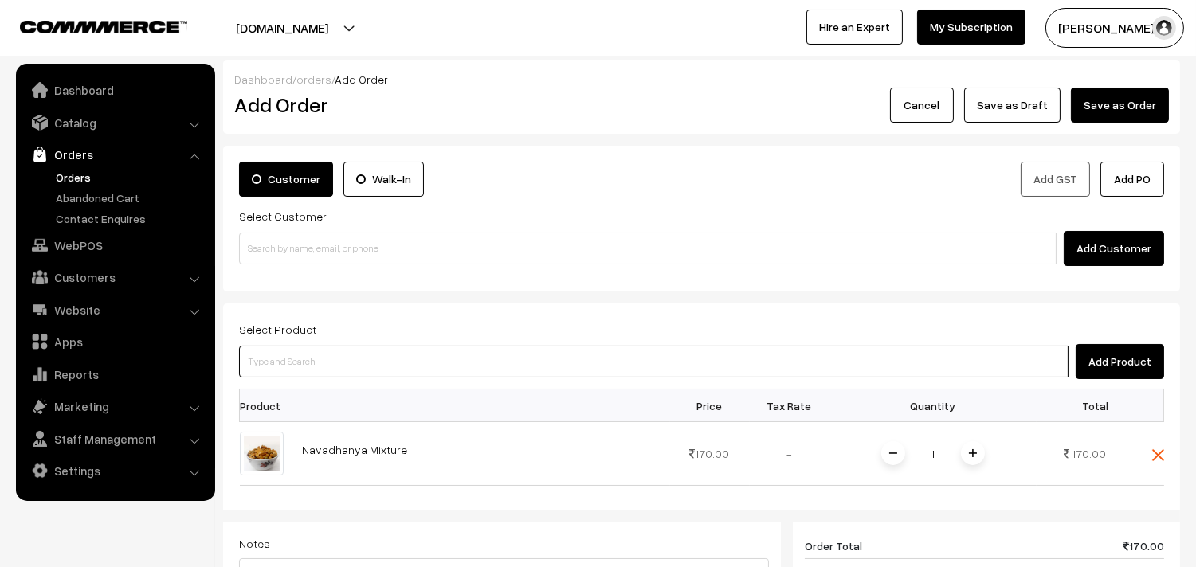
click at [480, 357] on input at bounding box center [653, 362] width 829 height 32
type input "Ribbon Pakkoda"
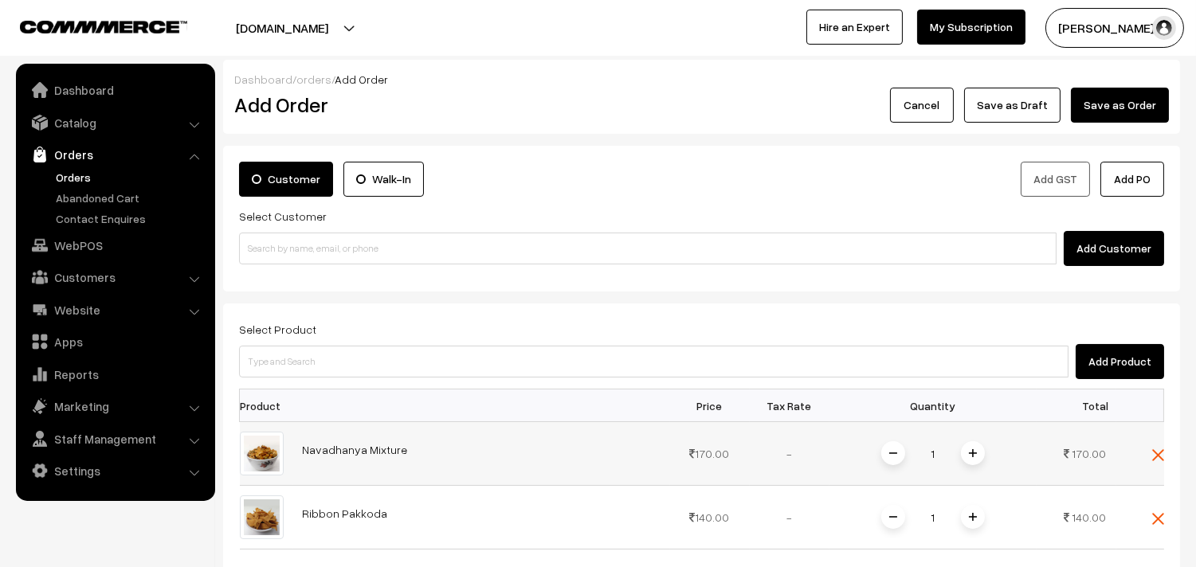
click at [974, 451] on img at bounding box center [973, 453] width 8 height 8
click at [974, 527] on span at bounding box center [973, 517] width 24 height 24
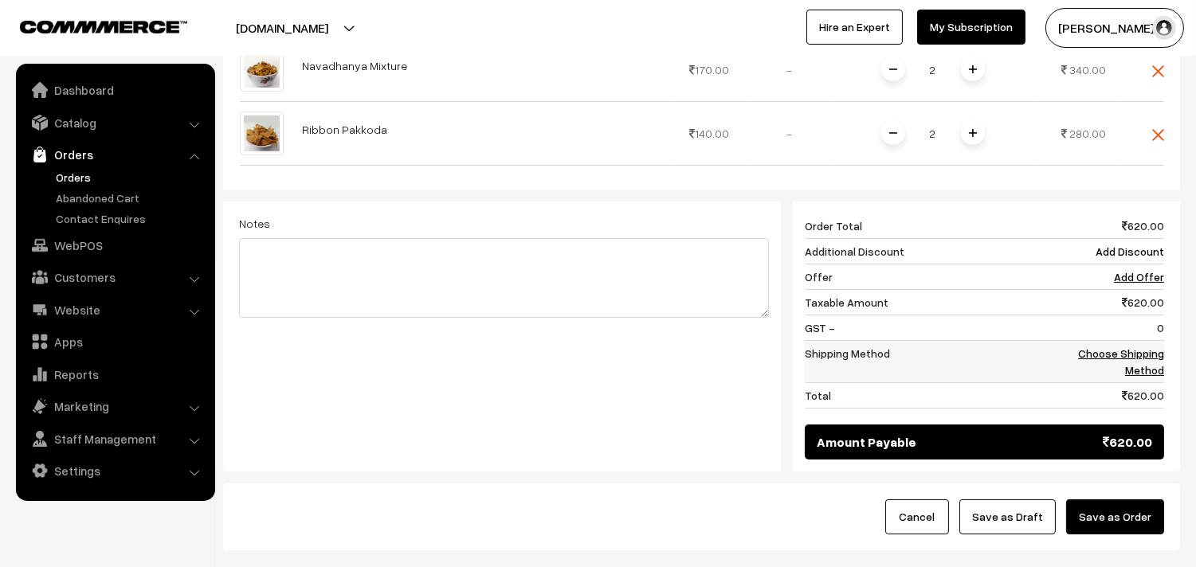
scroll to position [396, 0]
